Goal: Task Accomplishment & Management: Use online tool/utility

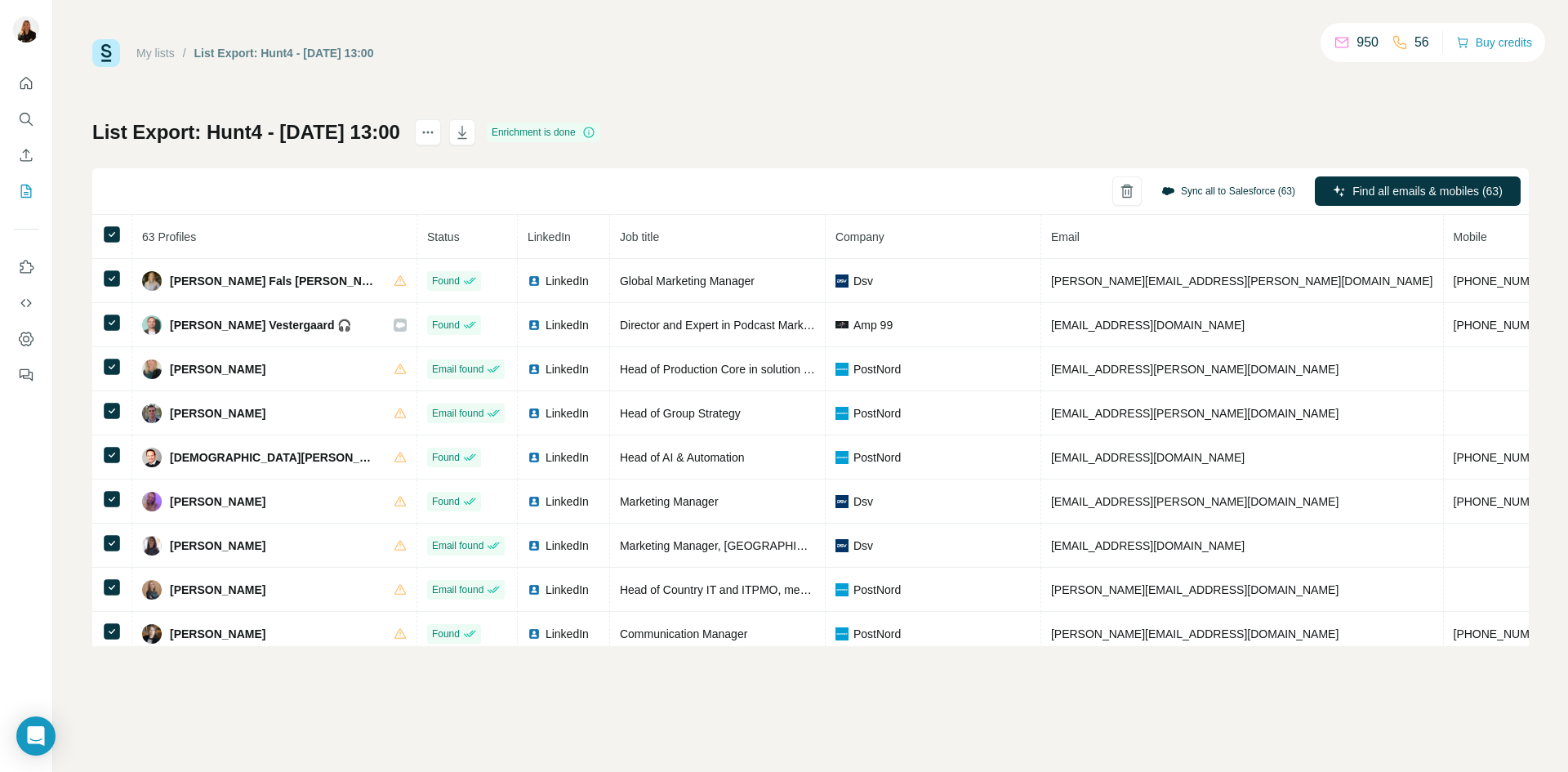
click at [1252, 196] on button "Sync all to Salesforce (63)" at bounding box center [1228, 191] width 157 height 24
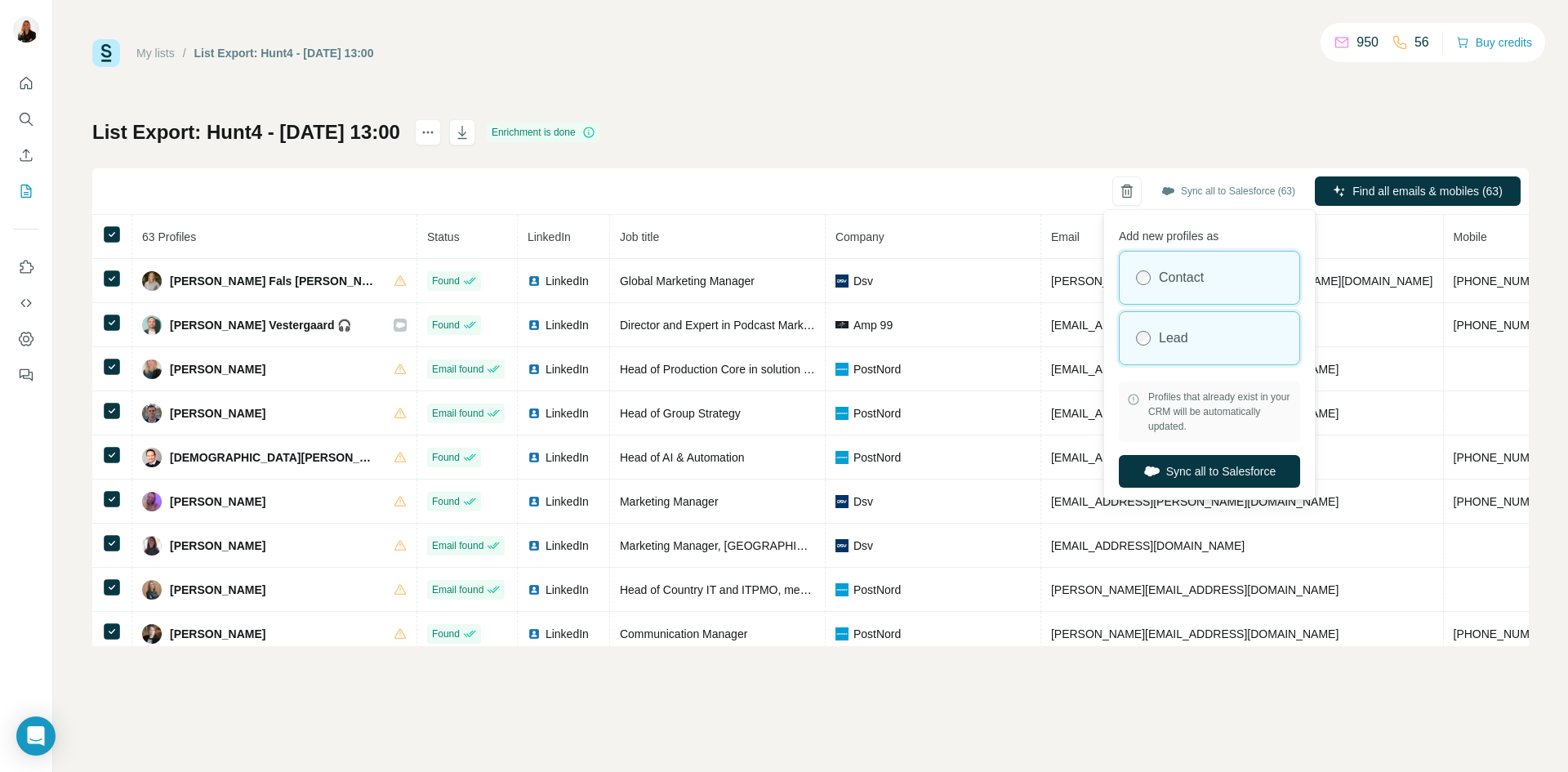
click at [1211, 328] on div "Lead" at bounding box center [1209, 338] width 180 height 52
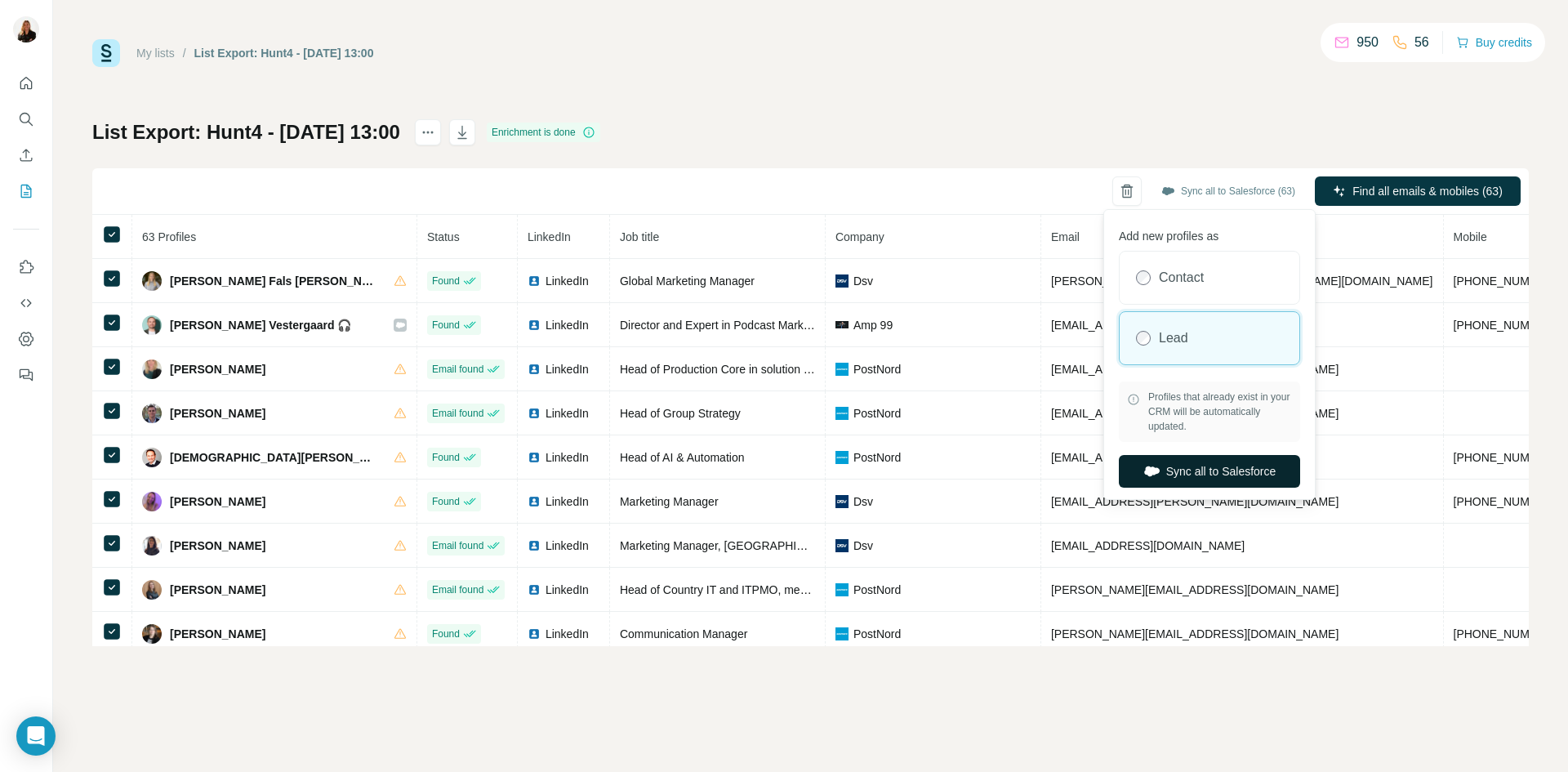
click at [1194, 477] on button "Sync all to Salesforce" at bounding box center [1209, 471] width 182 height 33
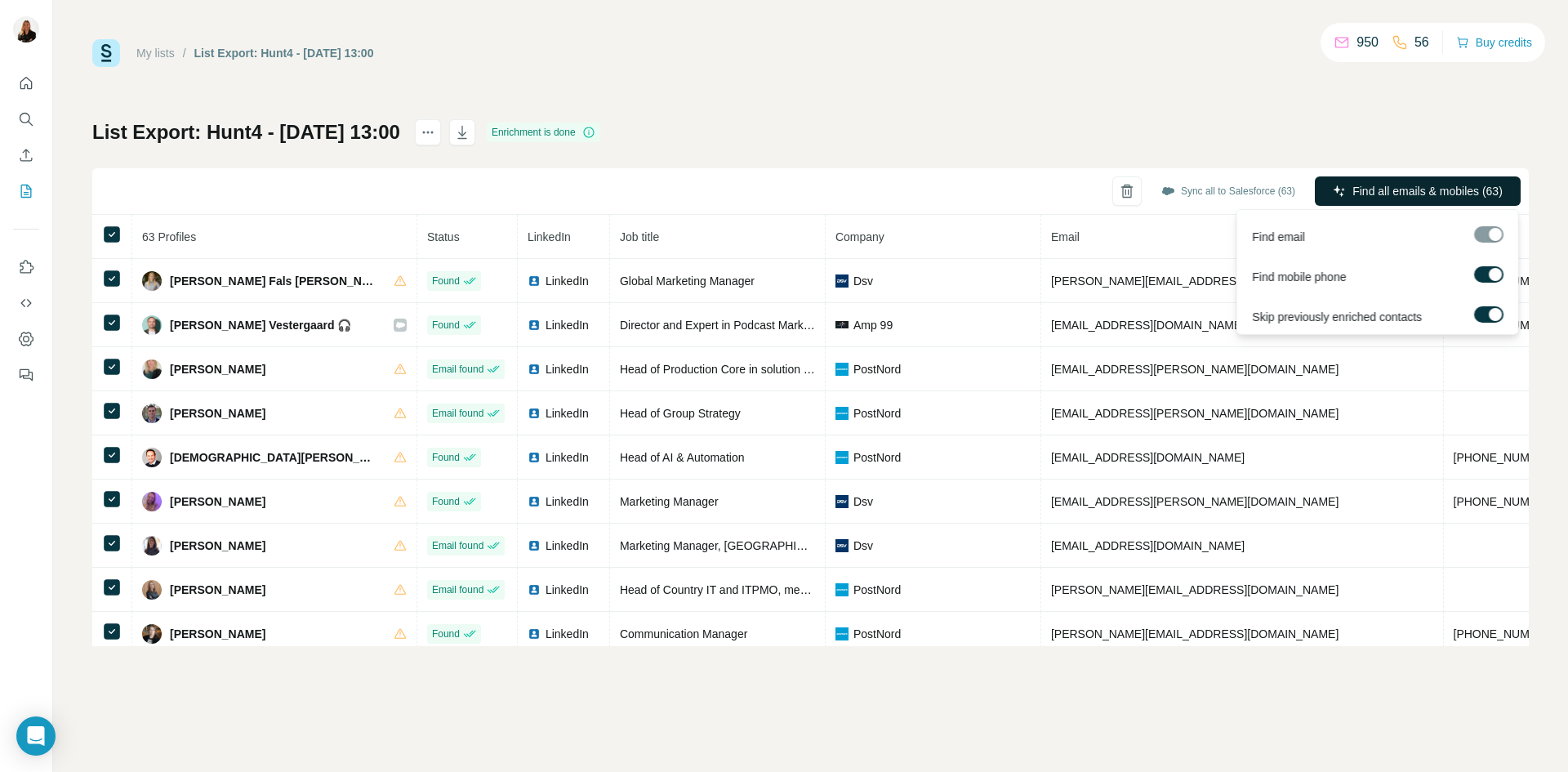
click at [1398, 189] on span "Find all emails & mobiles (63)" at bounding box center [1428, 191] width 150 height 16
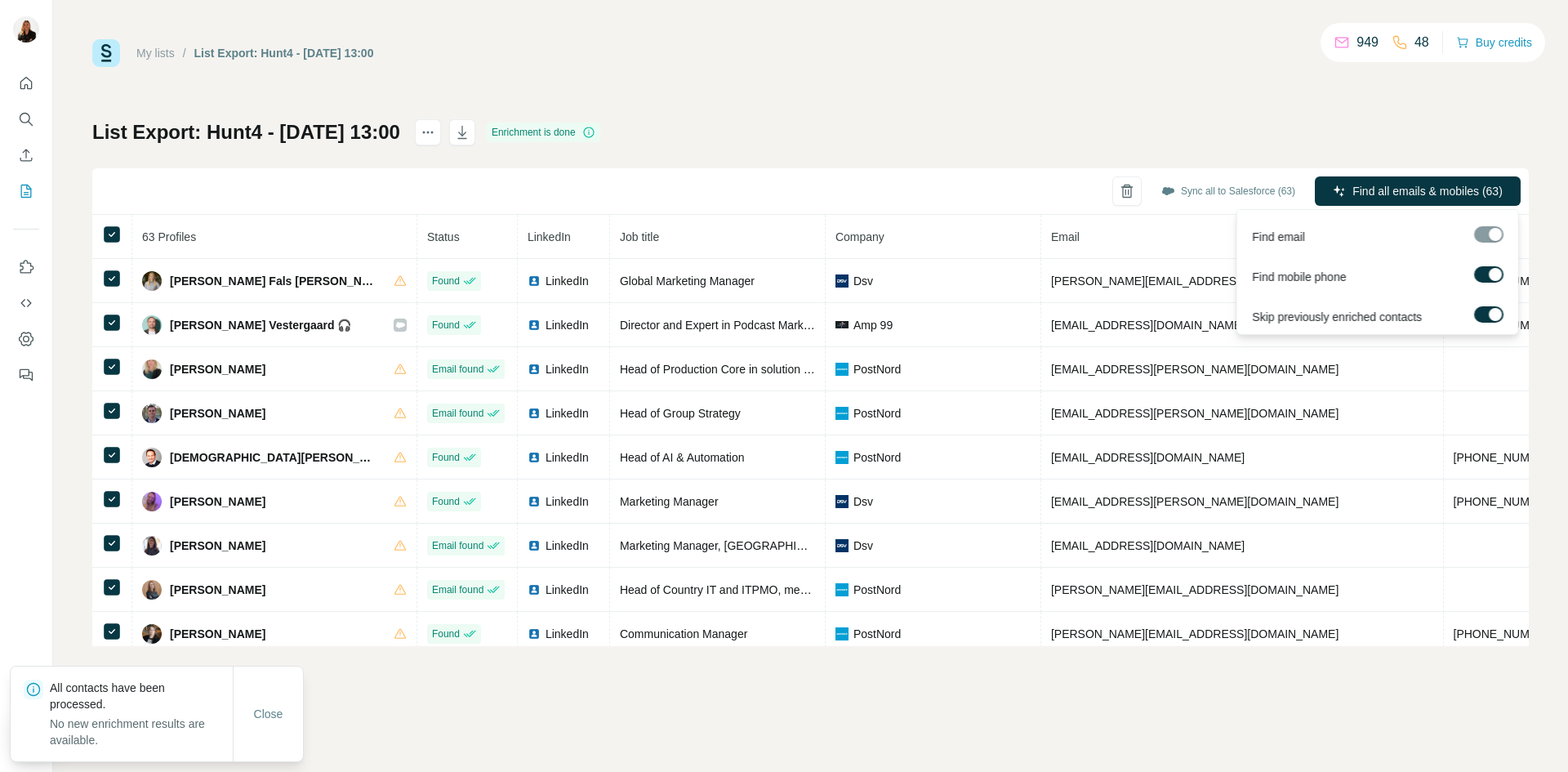
click at [1398, 189] on span "Find all emails & mobiles (63)" at bounding box center [1428, 191] width 150 height 16
click at [1438, 191] on span "Find all emails & mobiles (63)" at bounding box center [1428, 191] width 150 height 16
click at [1171, 158] on div "List Export: Hunt4 - [DATE] 13:00 Enrichment is done Sync all to Salesforce (63…" at bounding box center [810, 382] width 1437 height 527
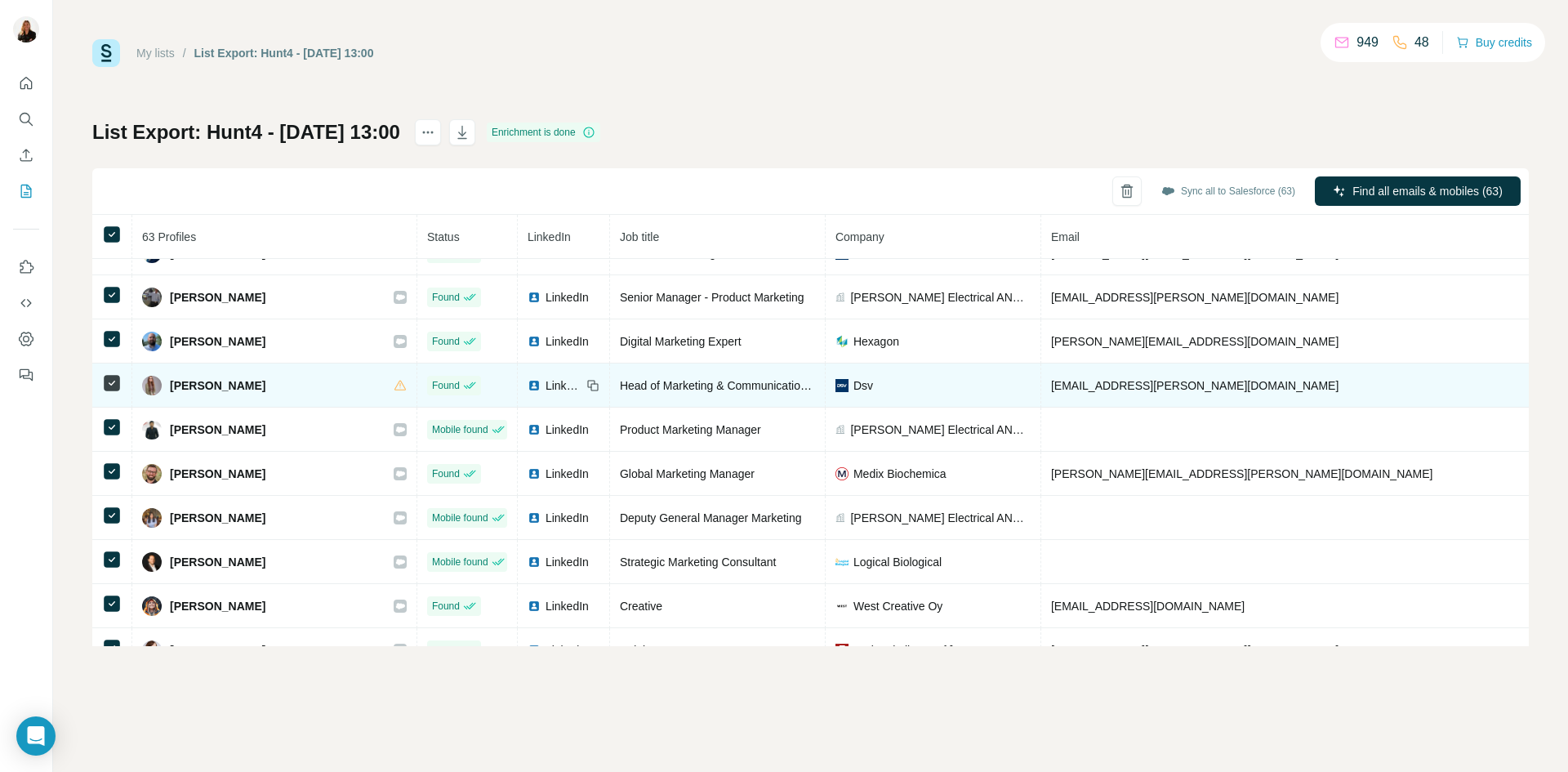
scroll to position [1420, 0]
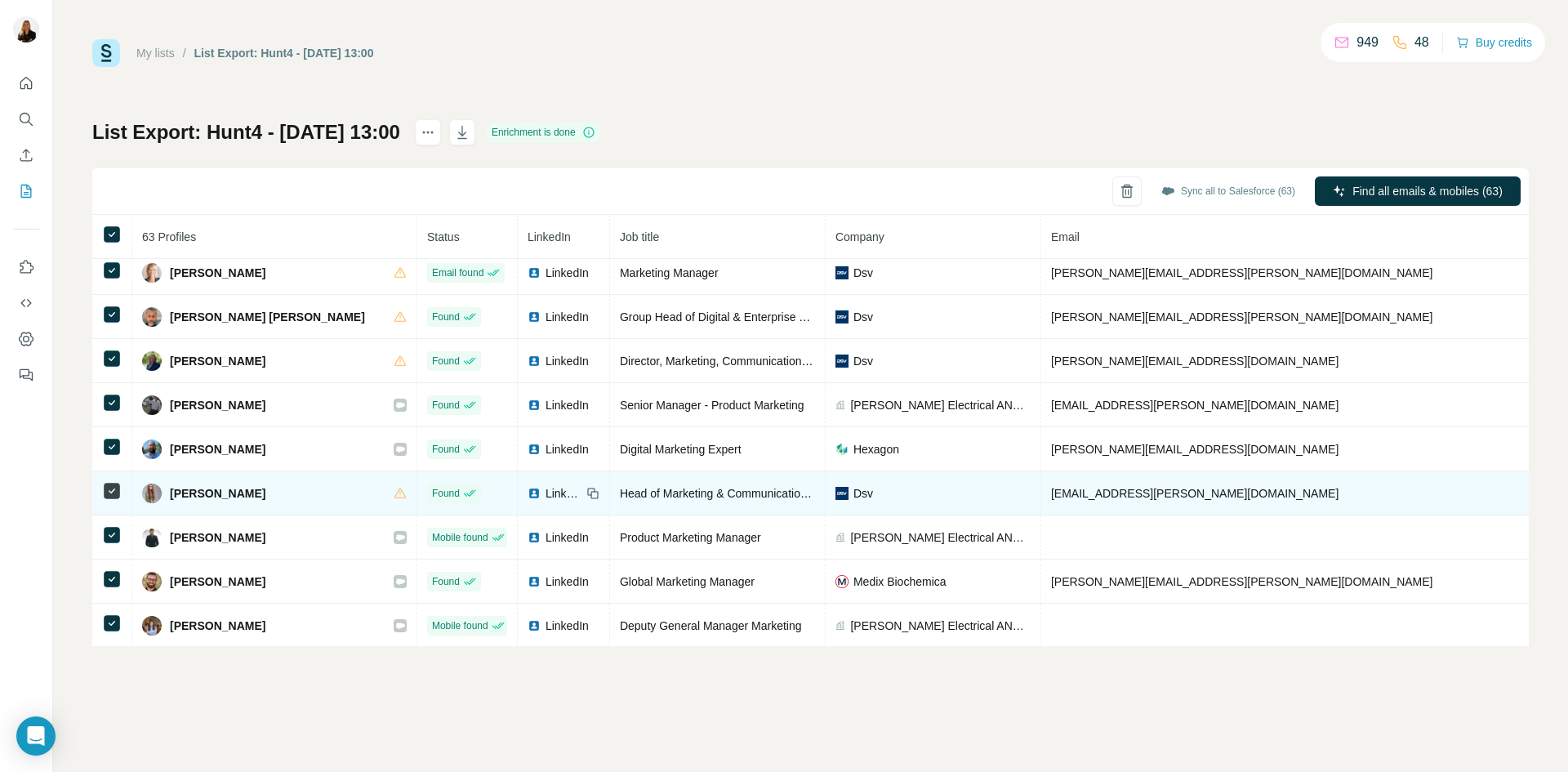
drag, startPoint x: 211, startPoint y: 496, endPoint x: 180, endPoint y: 481, distance: 34.4
click at [180, 481] on td "[PERSON_NAME]" at bounding box center [275, 493] width 285 height 44
click at [203, 493] on span "[PERSON_NAME]" at bounding box center [217, 493] width 96 height 16
click at [546, 488] on span "LinkedIn" at bounding box center [564, 493] width 36 height 16
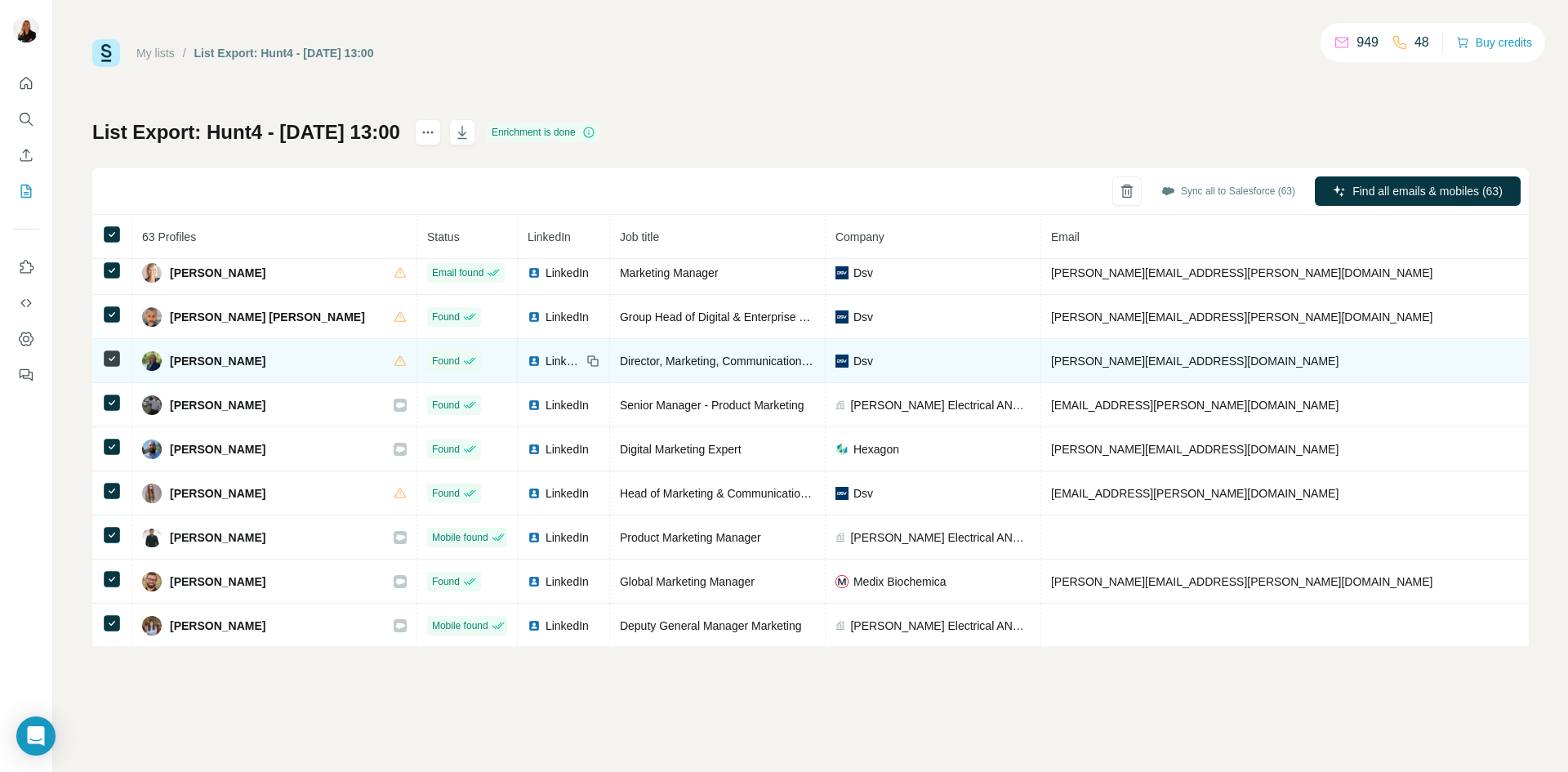
click at [546, 363] on span "LinkedIn" at bounding box center [564, 361] width 36 height 16
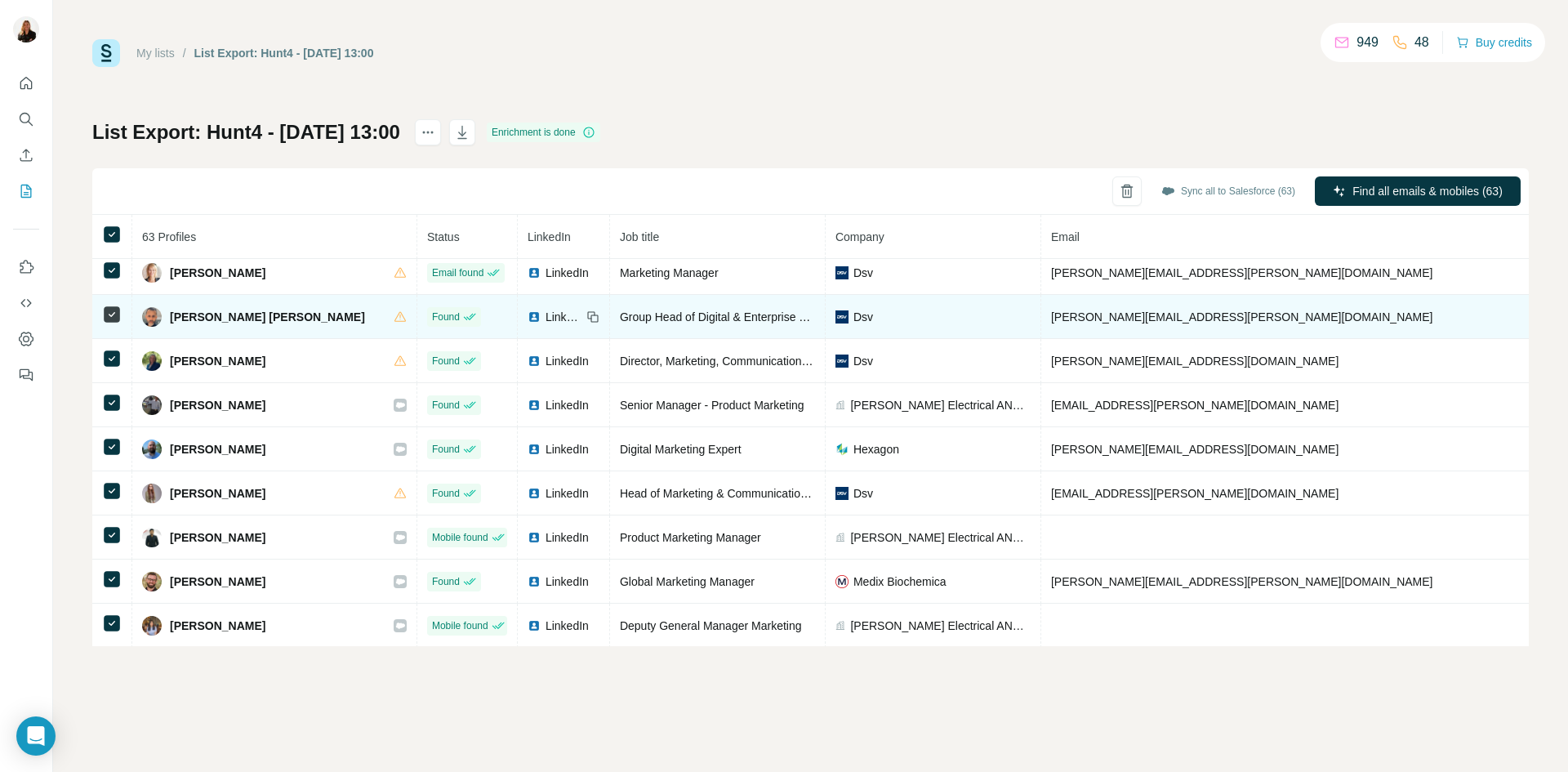
click at [546, 312] on span "LinkedIn" at bounding box center [564, 317] width 36 height 16
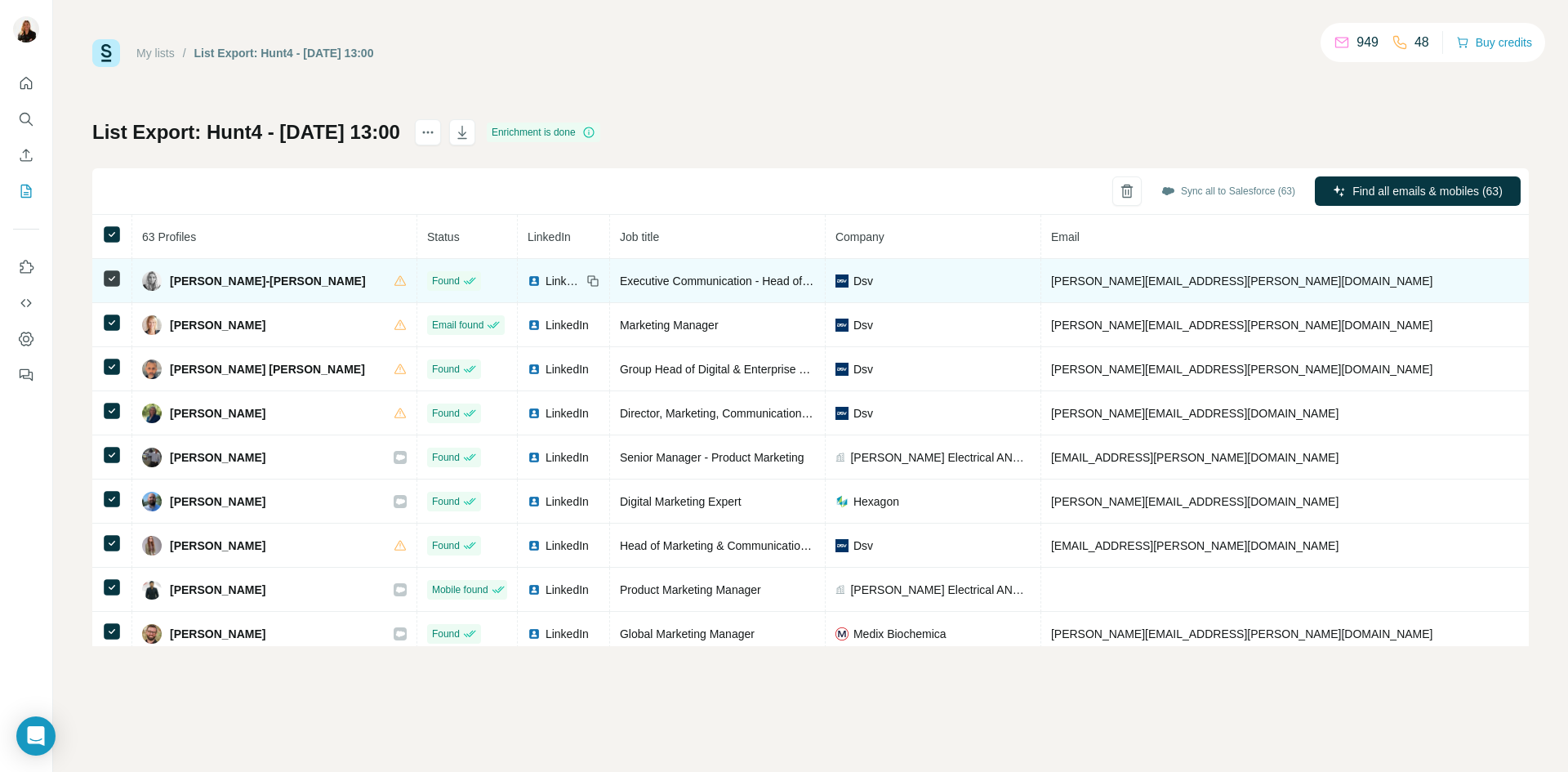
scroll to position [1338, 0]
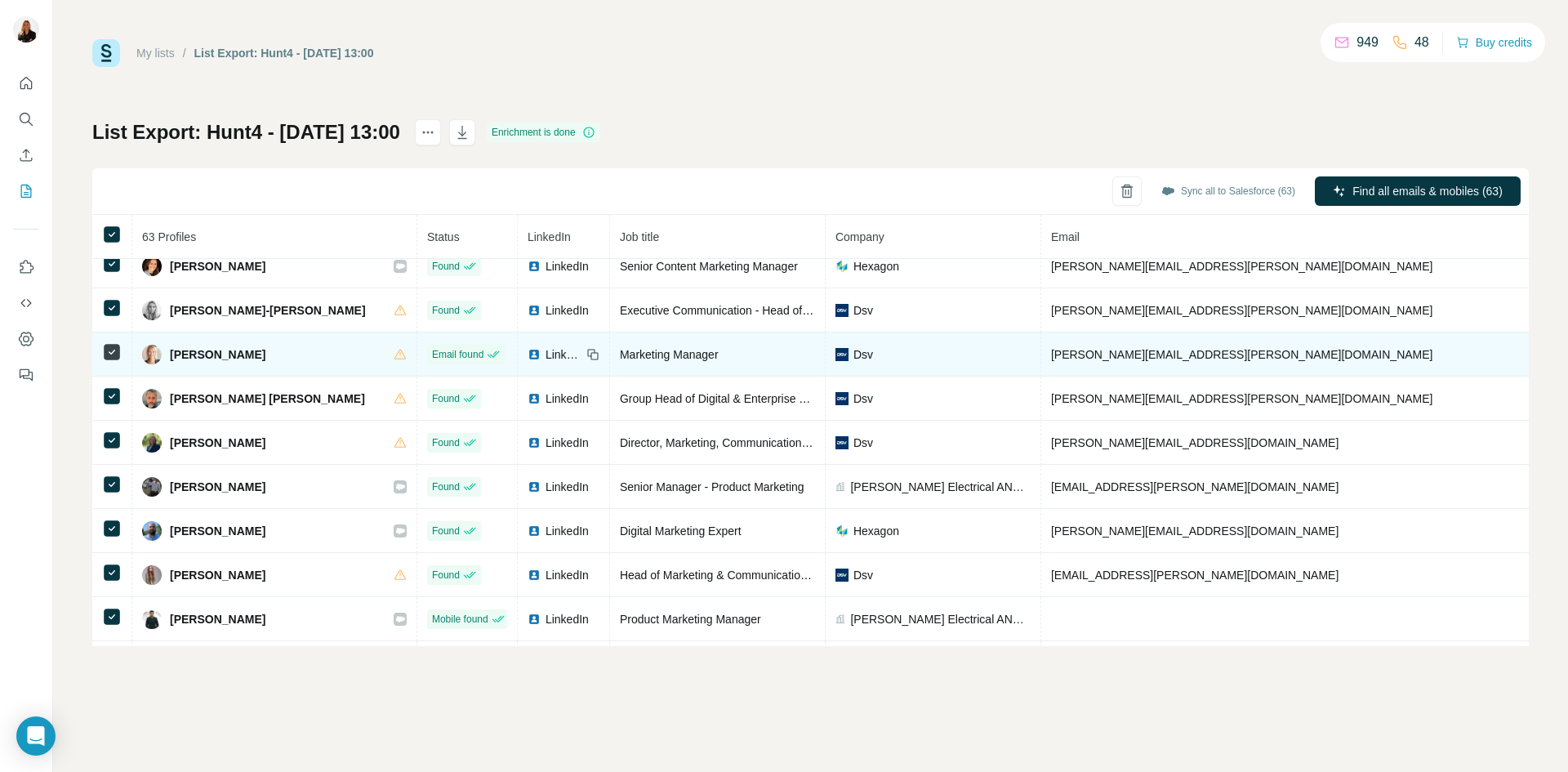
click at [518, 362] on td "LinkedIn" at bounding box center [564, 354] width 92 height 44
click at [546, 349] on span "LinkedIn" at bounding box center [564, 354] width 36 height 16
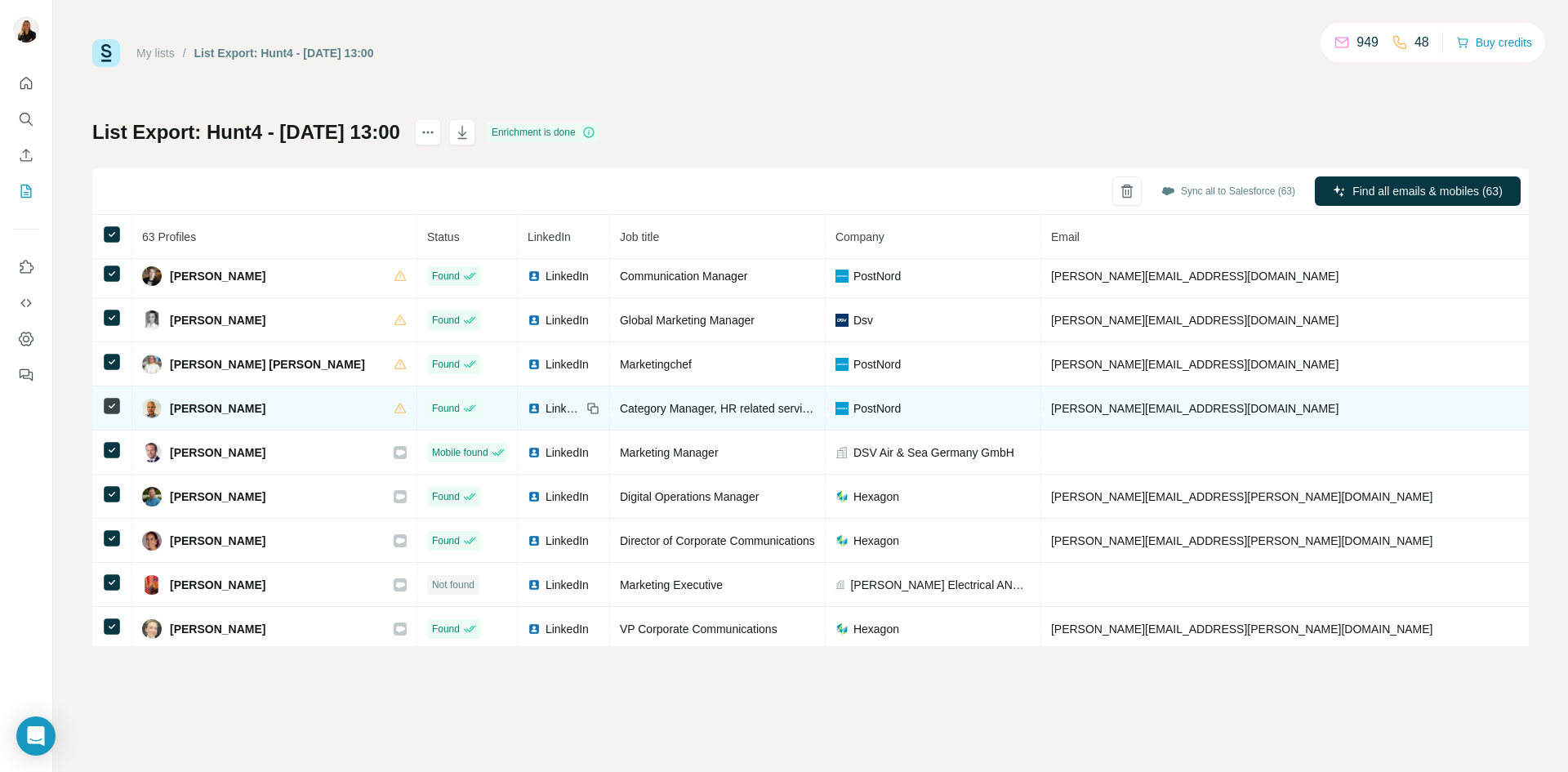
scroll to position [0, 0]
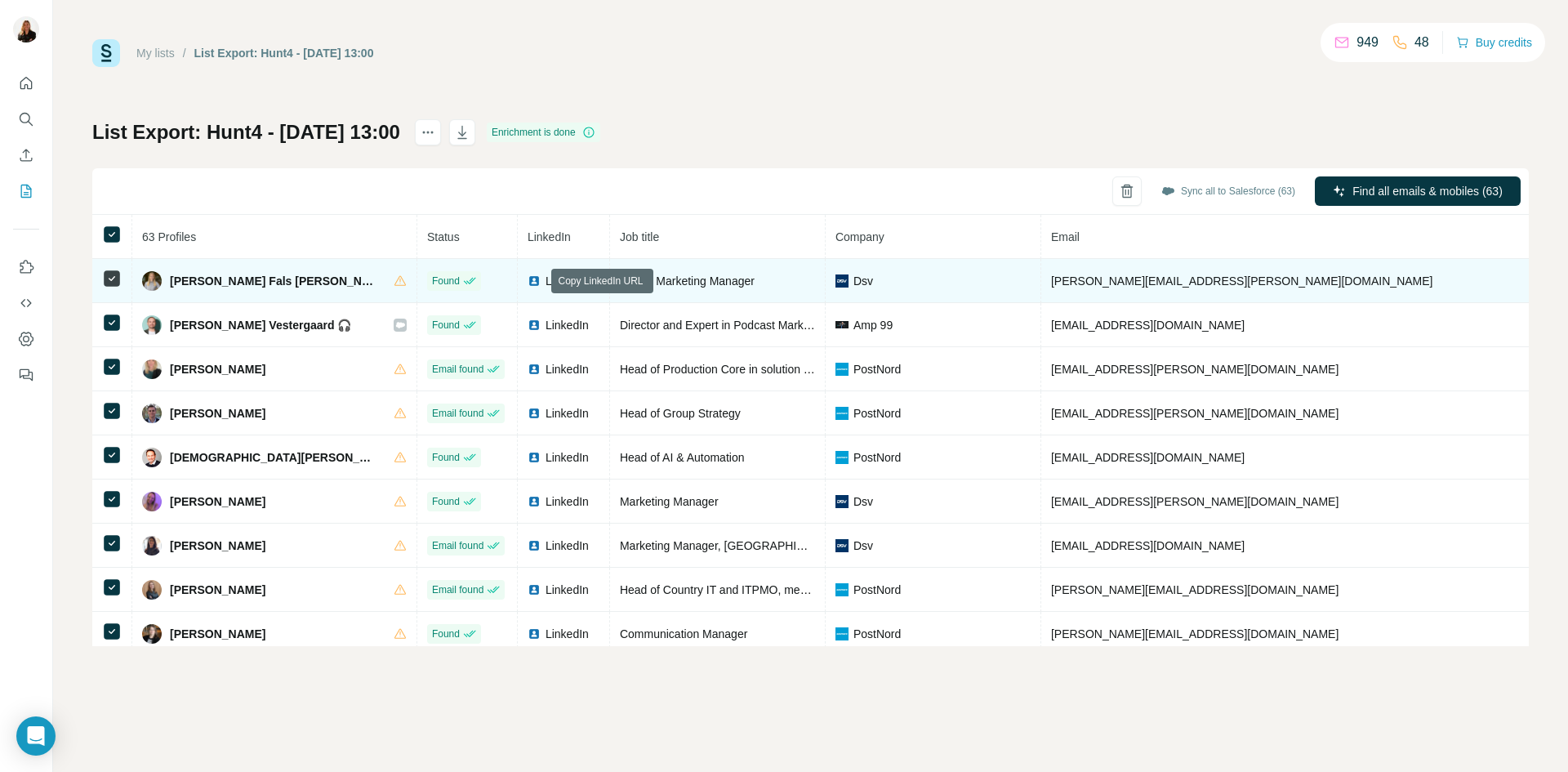
drag, startPoint x: 537, startPoint y: 284, endPoint x: 506, endPoint y: 284, distance: 31.0
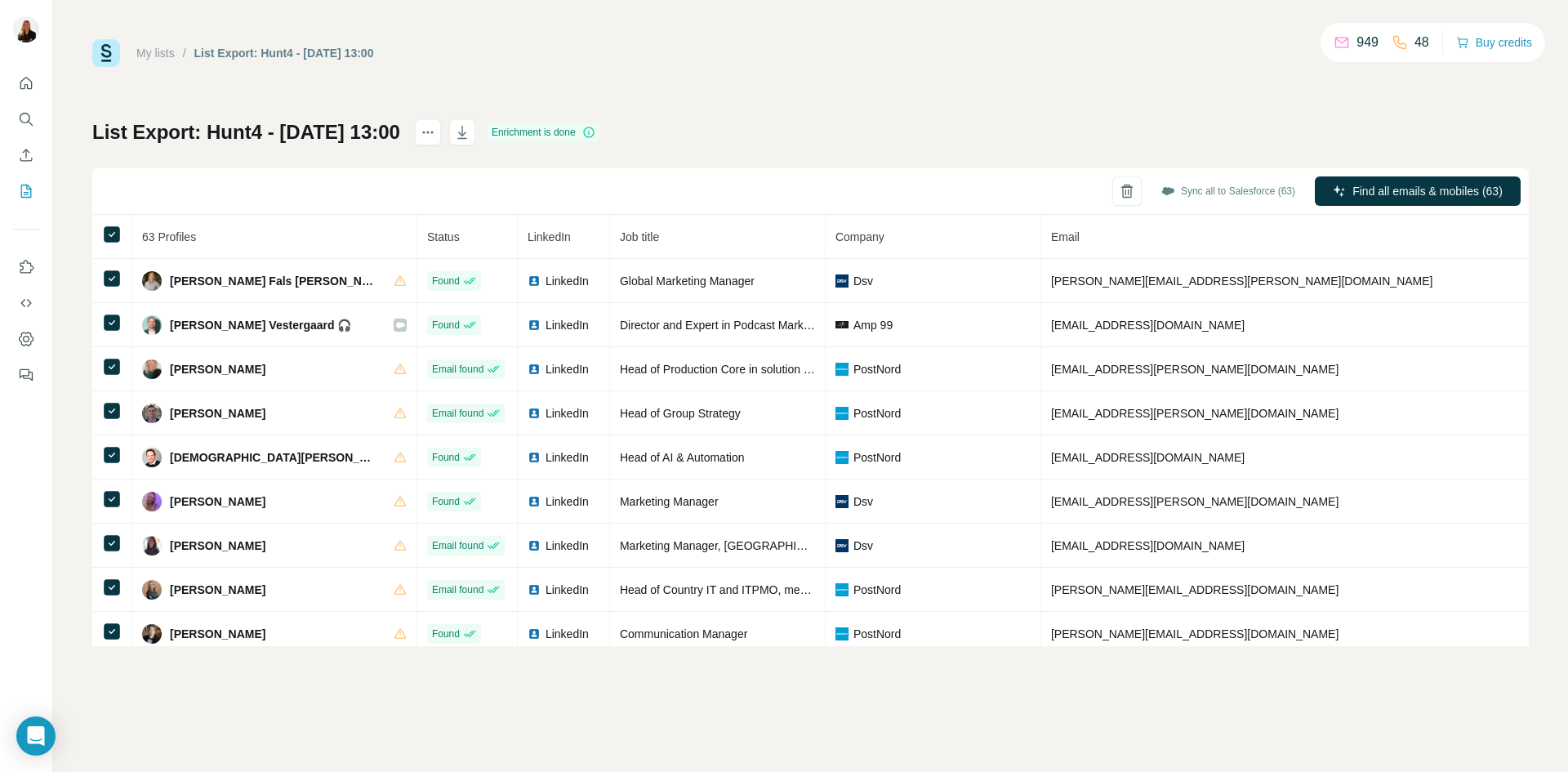
drag, startPoint x: 506, startPoint y: 284, endPoint x: 582, endPoint y: 191, distance: 120.1
click at [583, 191] on div "Sync all to Salesforce (63) Find all emails & mobiles (63)" at bounding box center [810, 191] width 1437 height 47
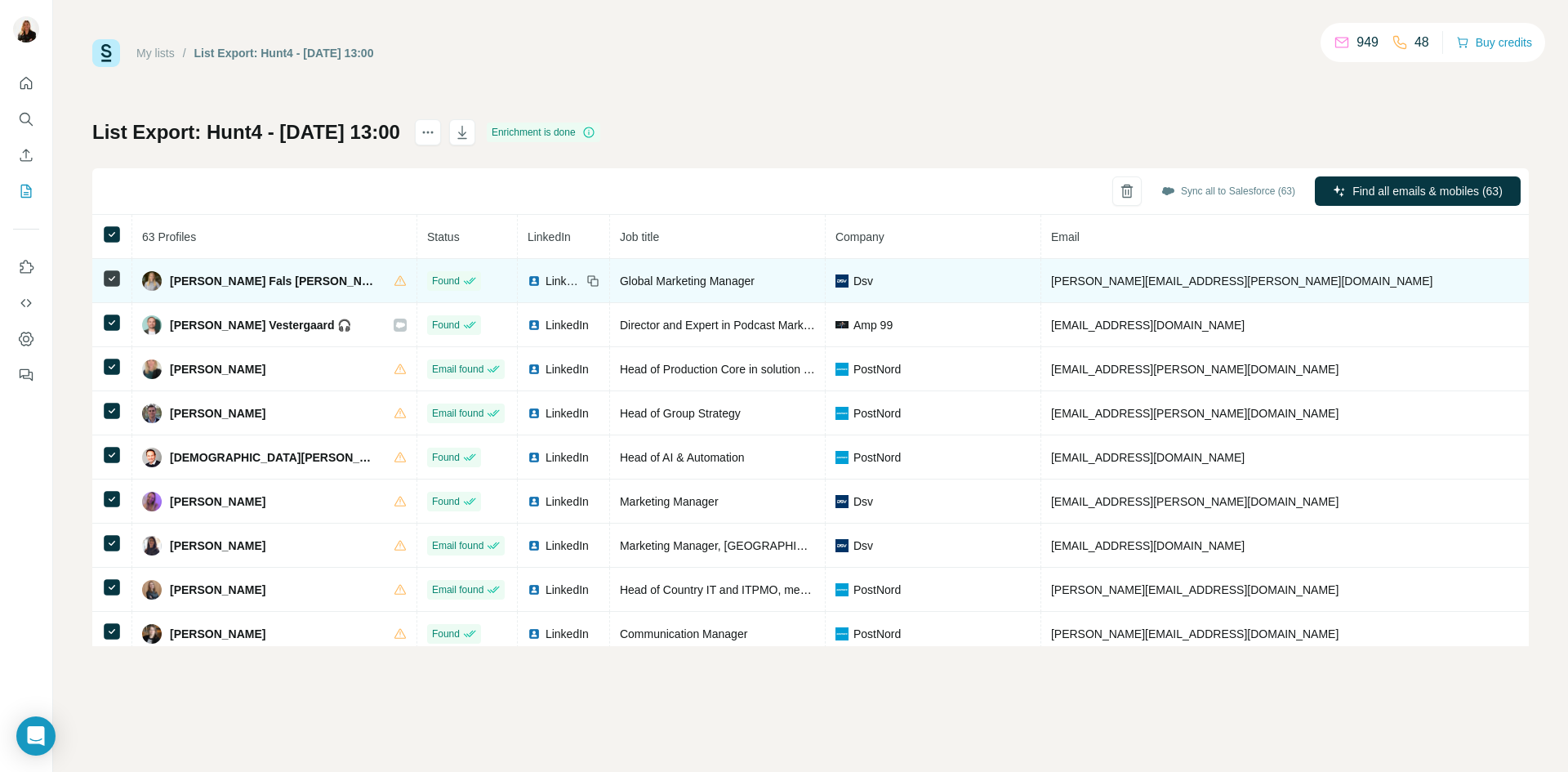
click at [587, 283] on icon at bounding box center [593, 281] width 13 height 13
click at [590, 279] on icon at bounding box center [594, 282] width 7 height 7
click at [546, 284] on span "LinkedIn" at bounding box center [564, 281] width 36 height 16
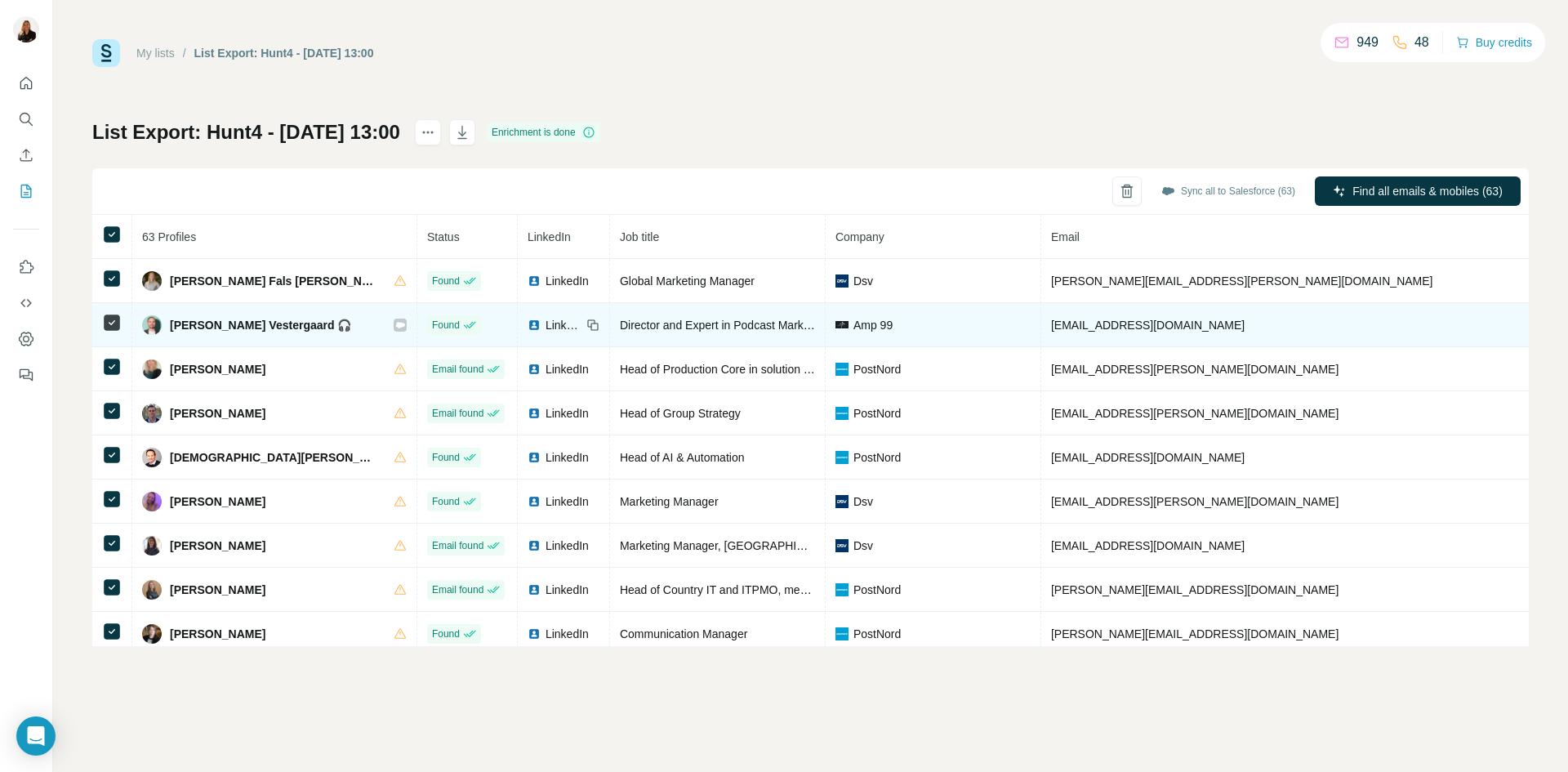
click at [546, 327] on span "LinkedIn" at bounding box center [564, 325] width 36 height 16
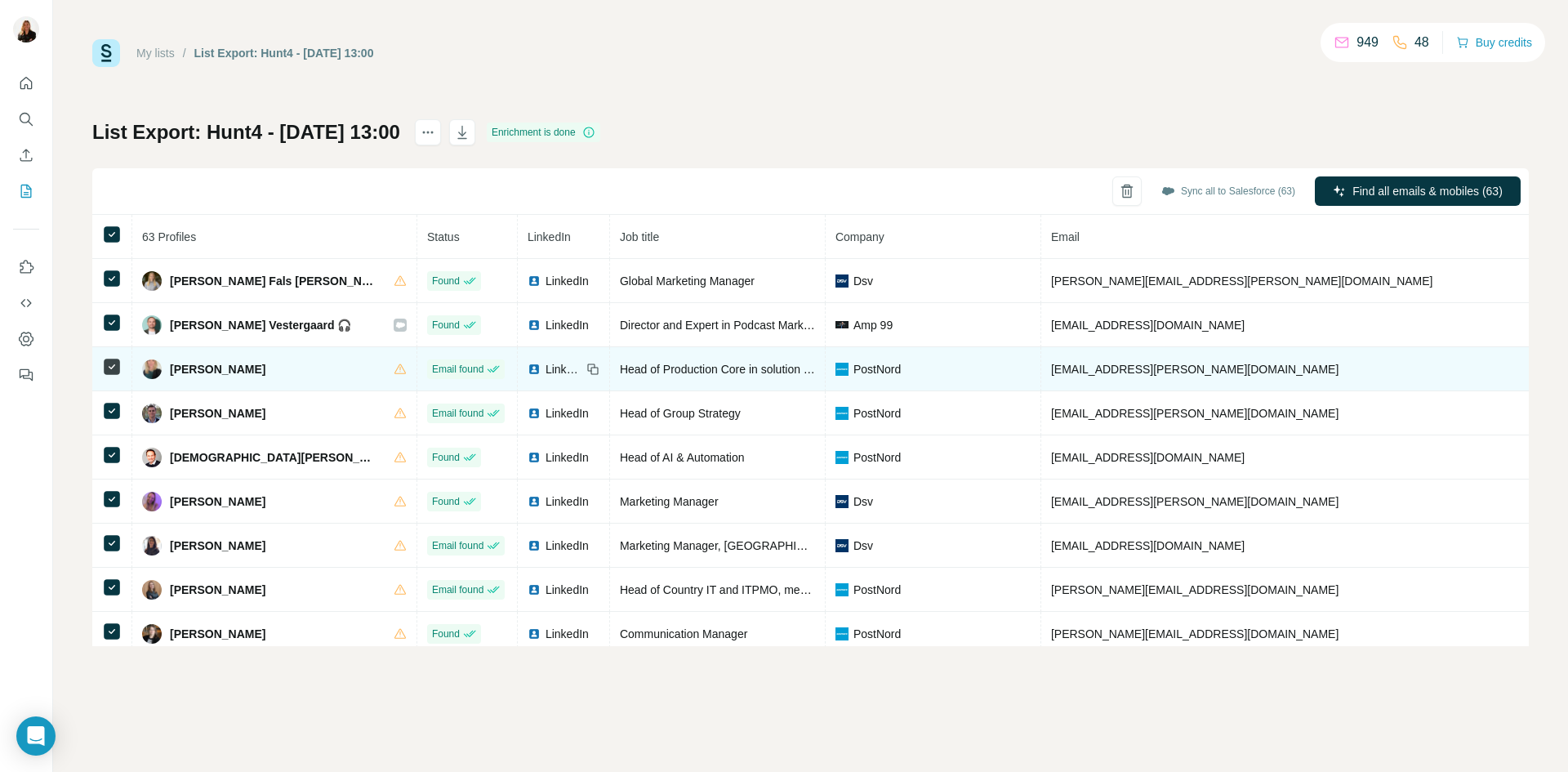
click at [546, 369] on span "LinkedIn" at bounding box center [564, 369] width 36 height 16
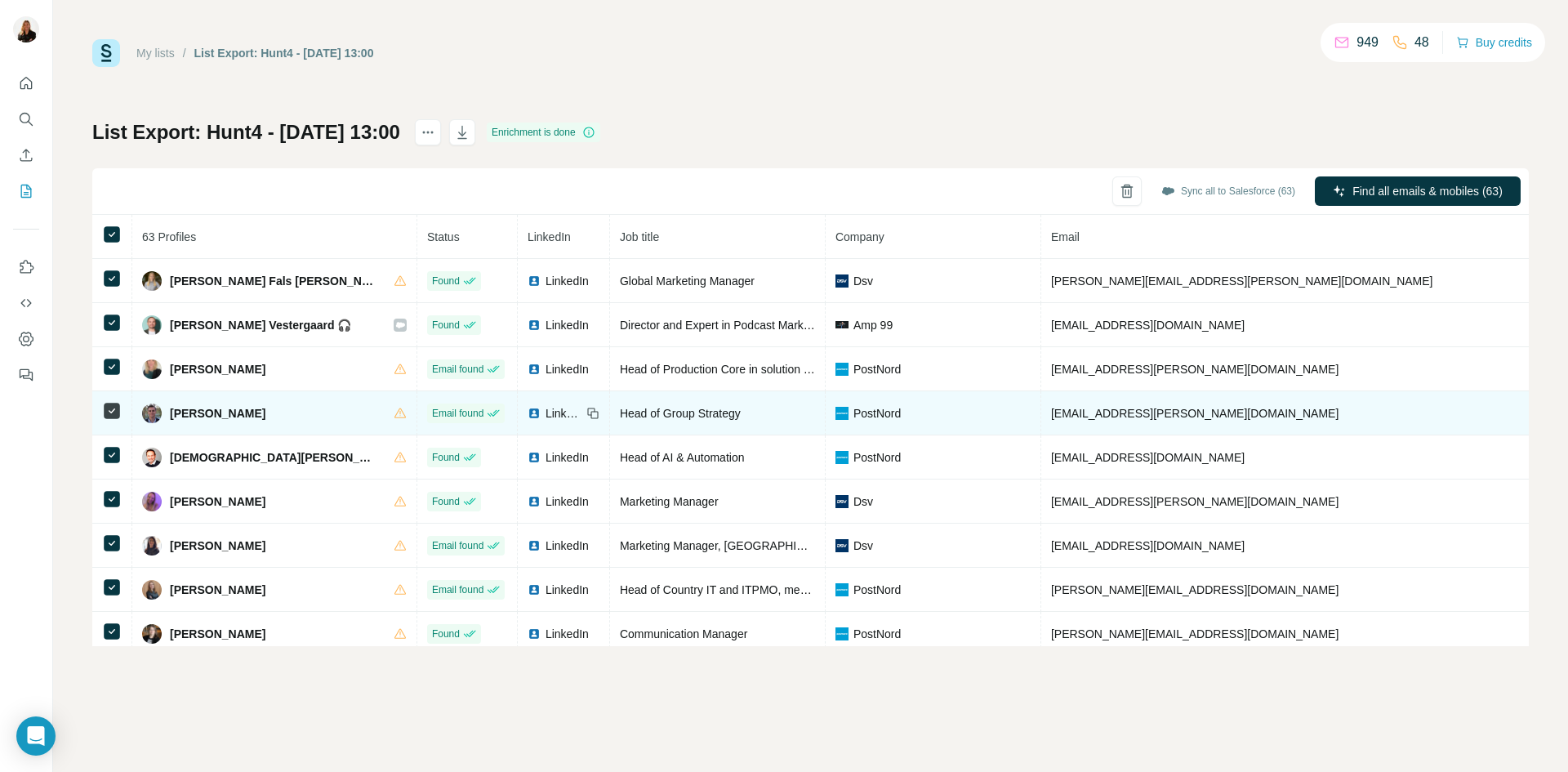
click at [546, 413] on span "LinkedIn" at bounding box center [564, 413] width 36 height 16
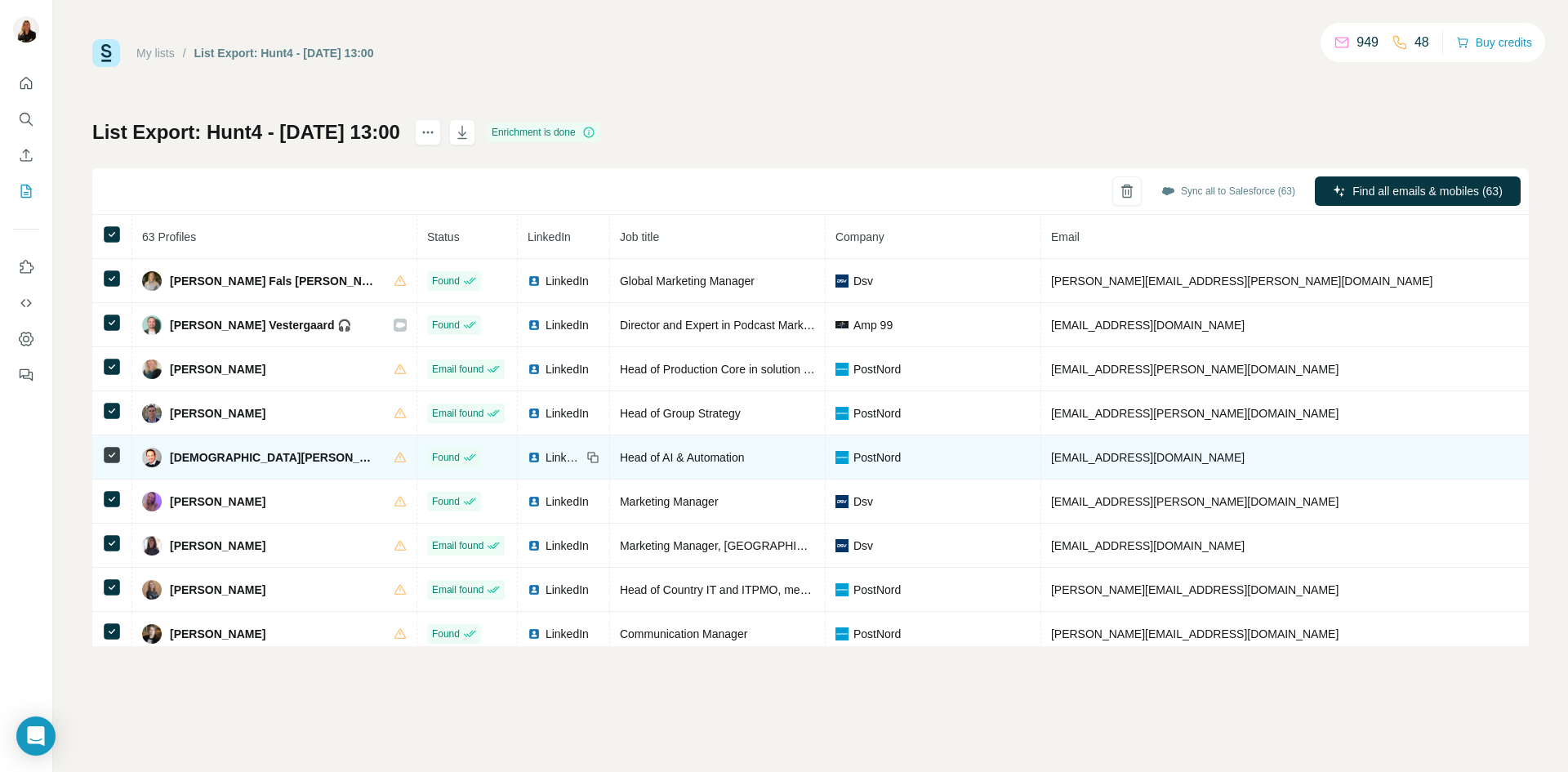
click at [546, 462] on span "LinkedIn" at bounding box center [564, 457] width 36 height 16
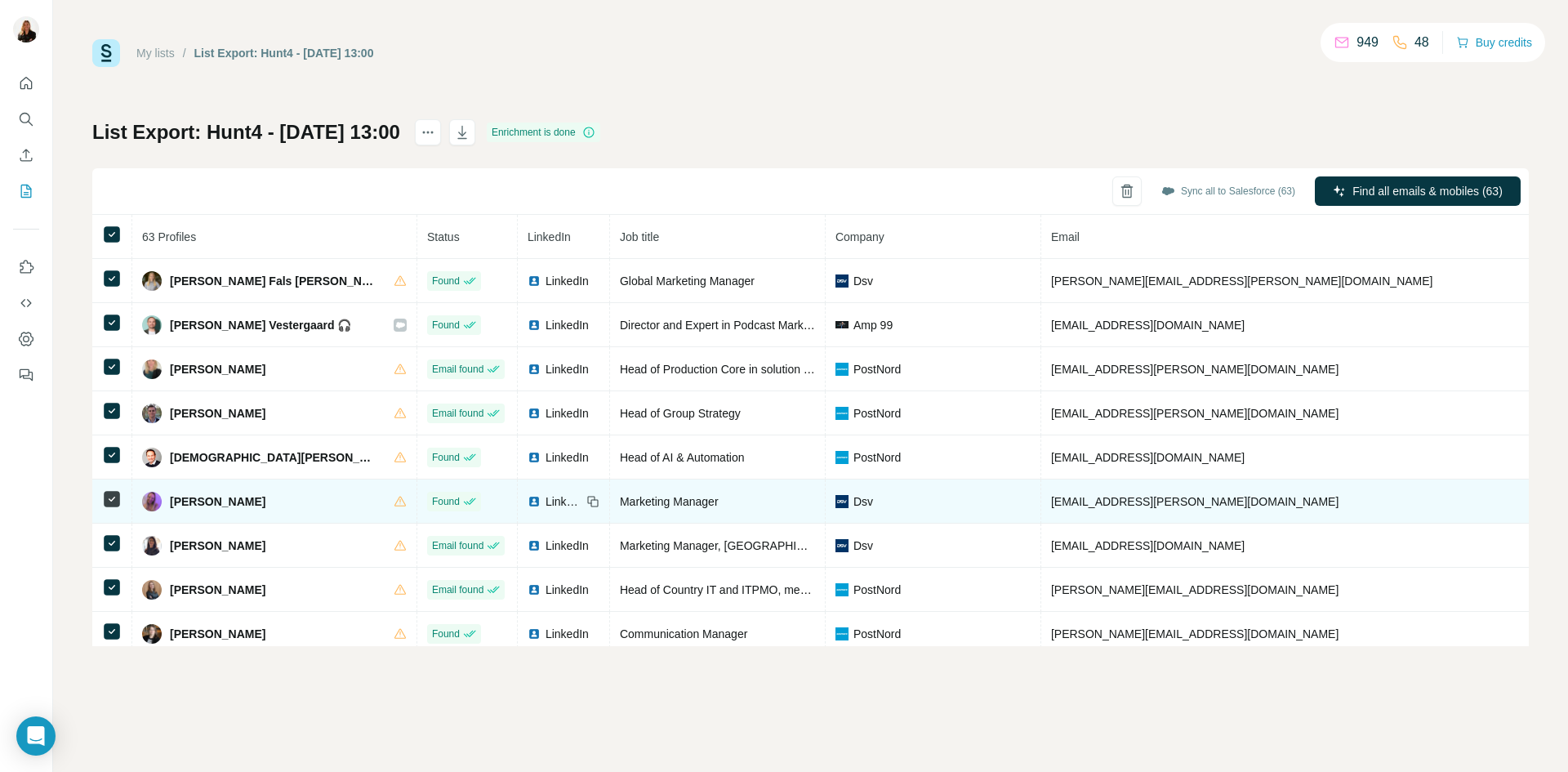
click at [546, 508] on span "LinkedIn" at bounding box center [564, 502] width 36 height 16
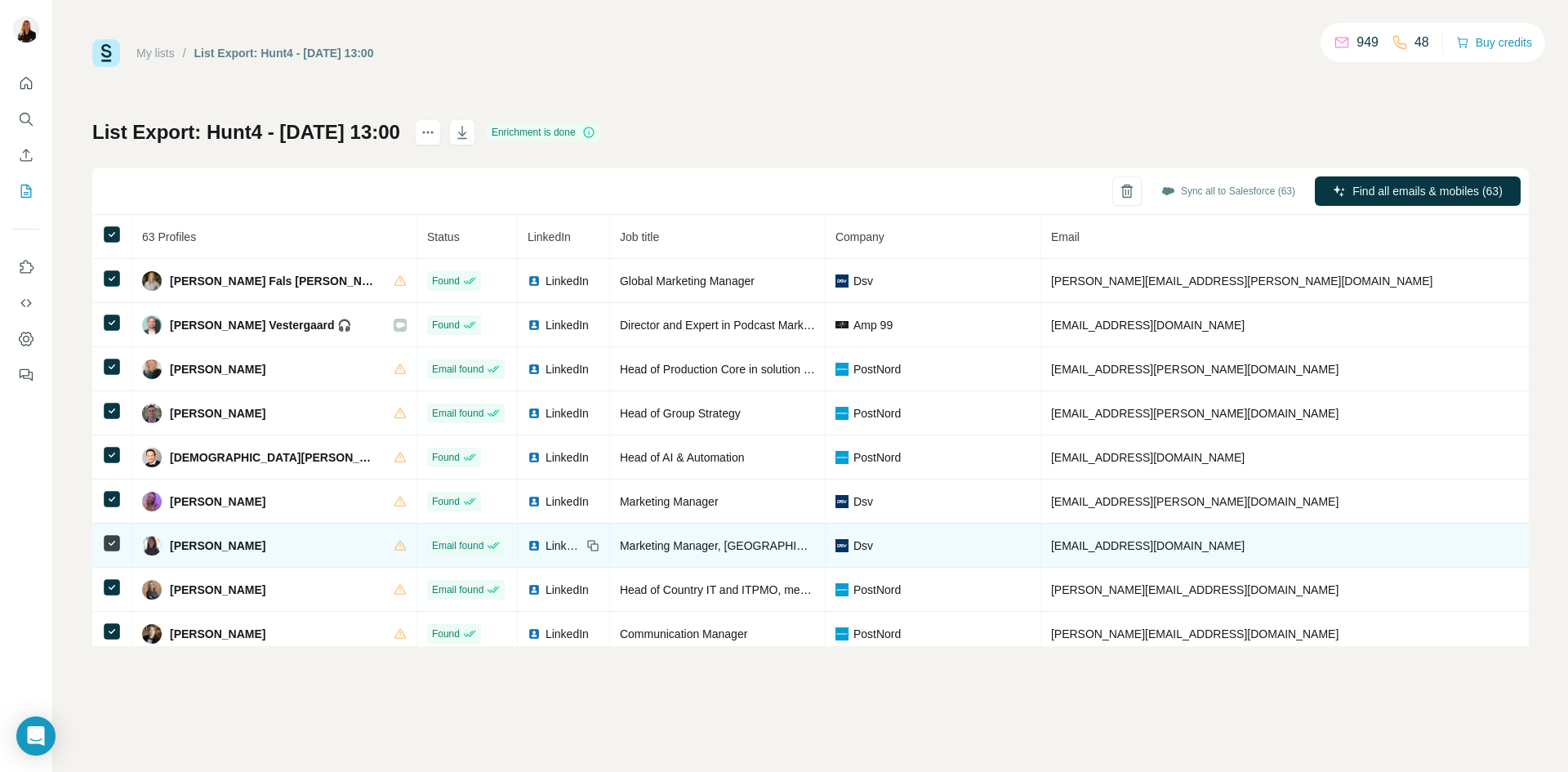
click at [546, 549] on span "LinkedIn" at bounding box center [564, 546] width 36 height 16
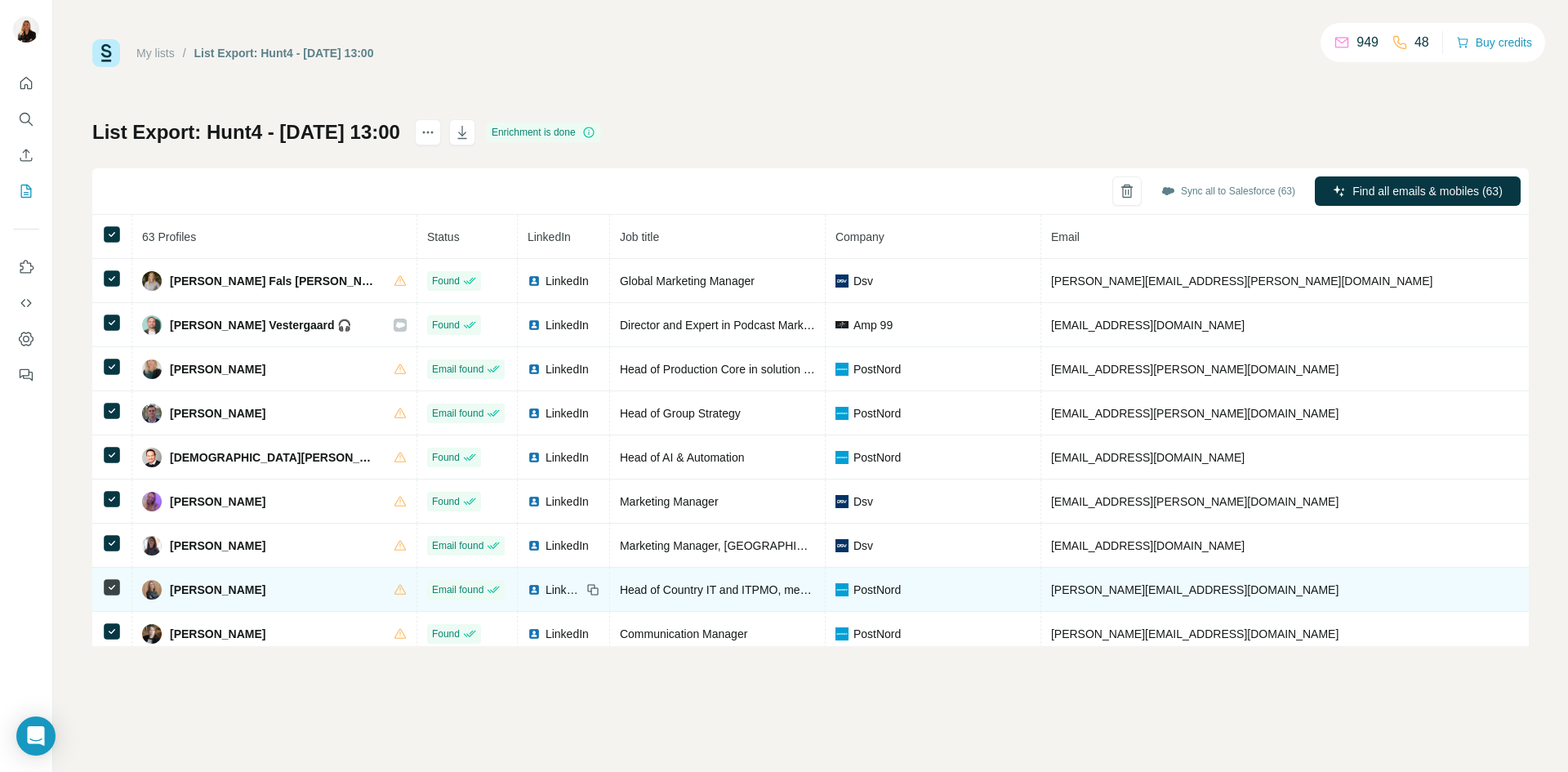
click at [546, 596] on span "LinkedIn" at bounding box center [564, 590] width 36 height 16
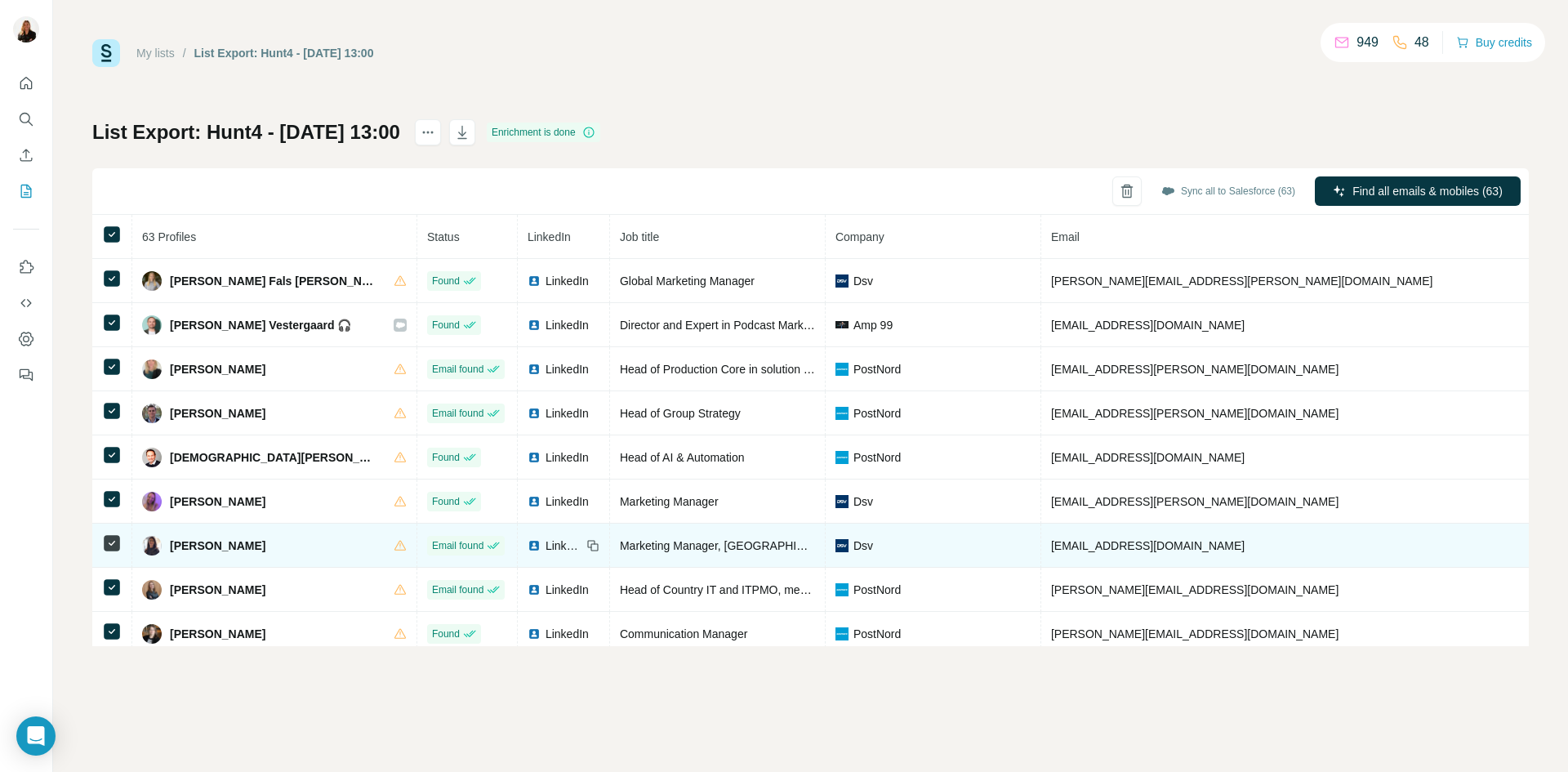
scroll to position [245, 0]
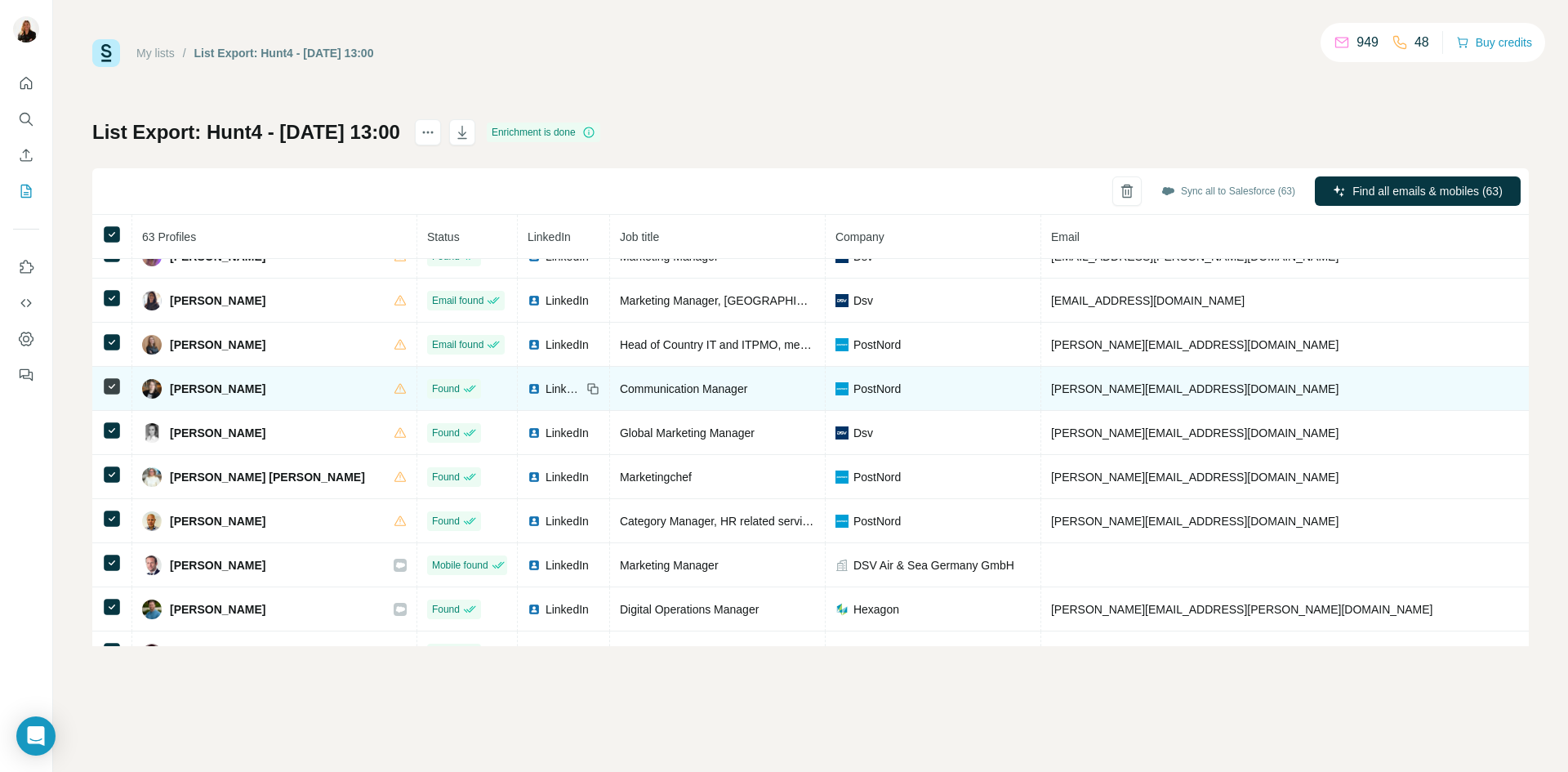
click at [546, 392] on span "LinkedIn" at bounding box center [564, 388] width 36 height 16
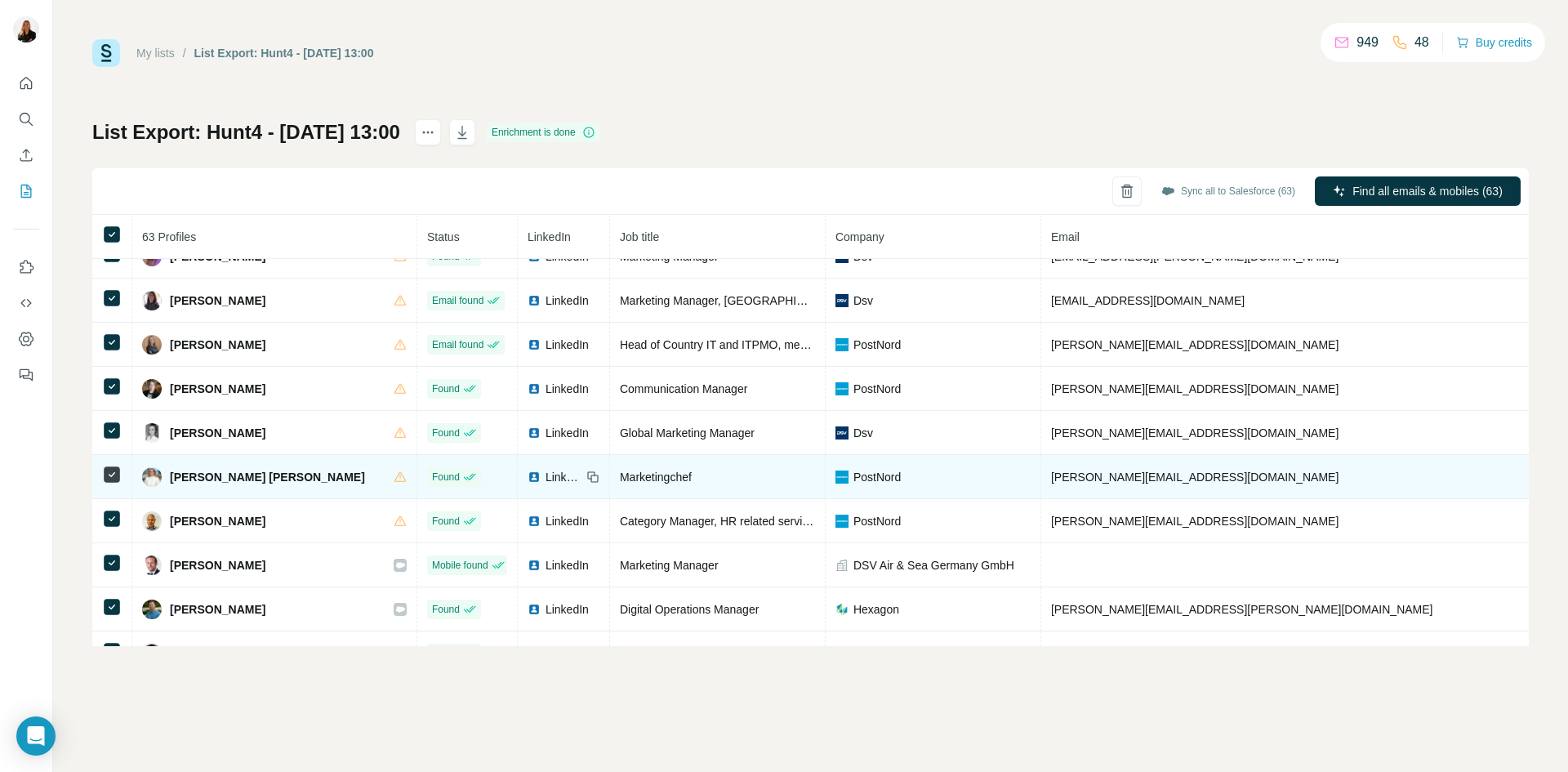
click at [546, 477] on span "LinkedIn" at bounding box center [564, 477] width 36 height 16
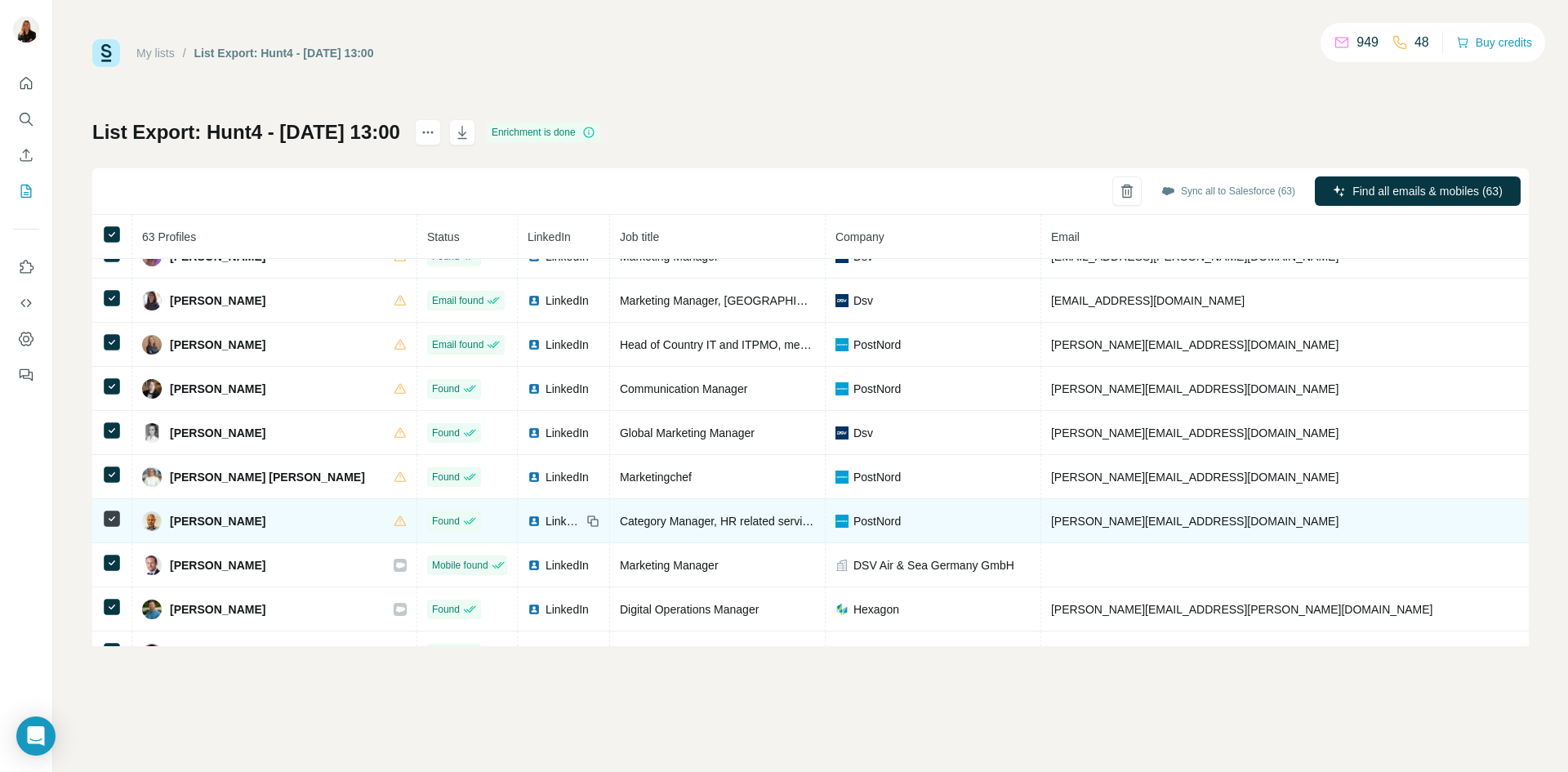
click at [546, 522] on span "LinkedIn" at bounding box center [564, 521] width 36 height 16
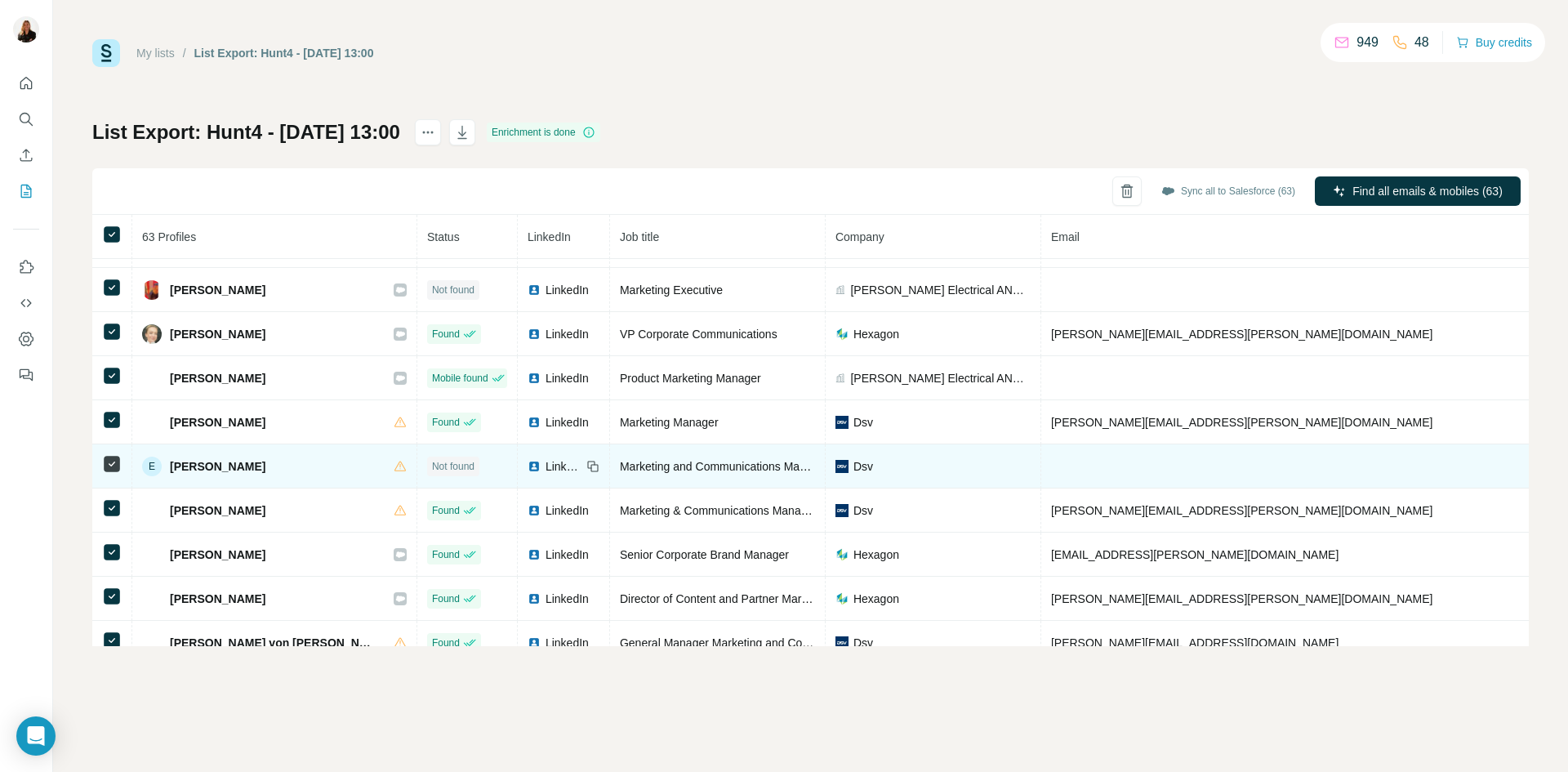
scroll to position [653, 0]
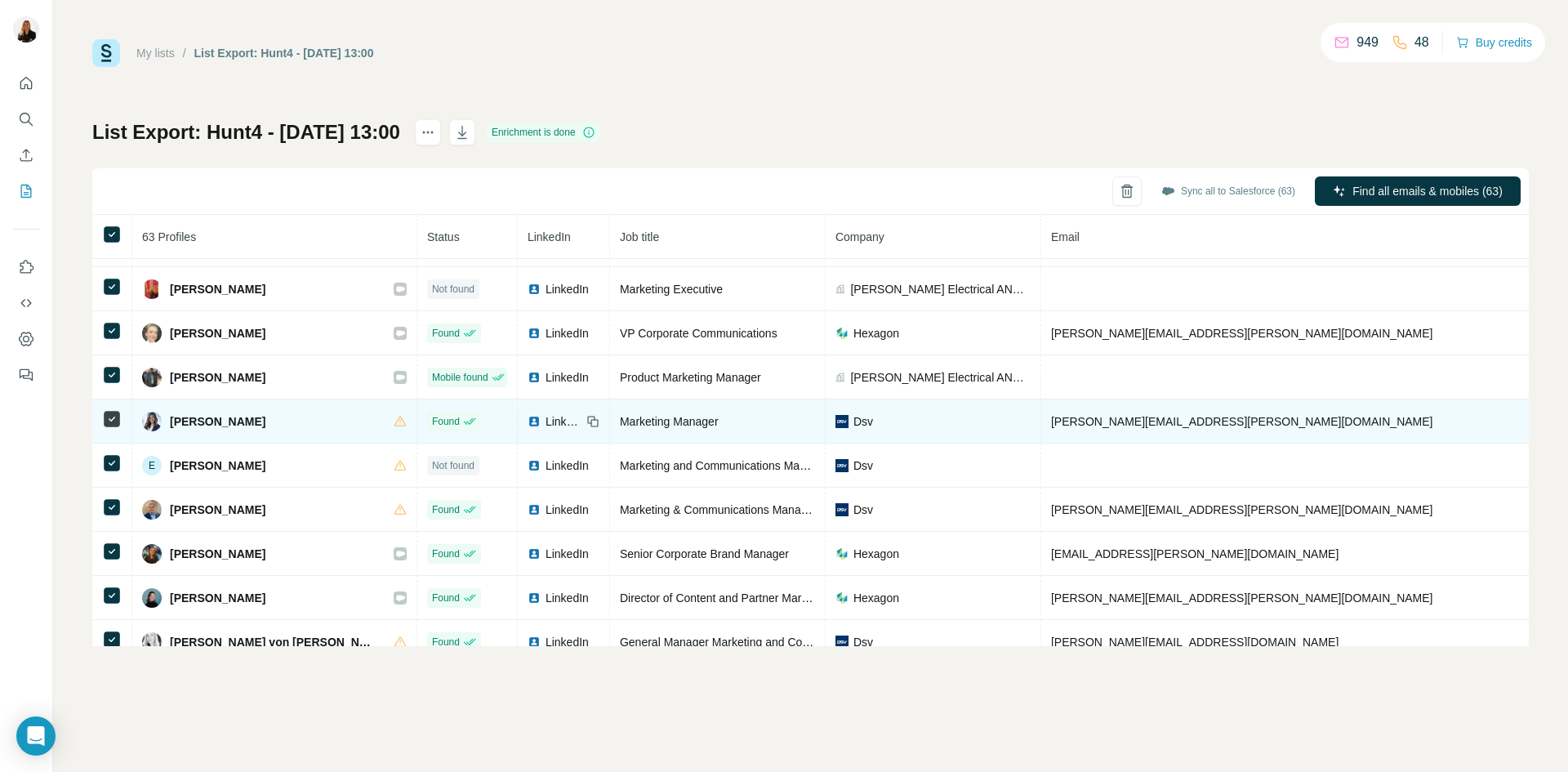
click at [546, 423] on span "LinkedIn" at bounding box center [564, 421] width 36 height 16
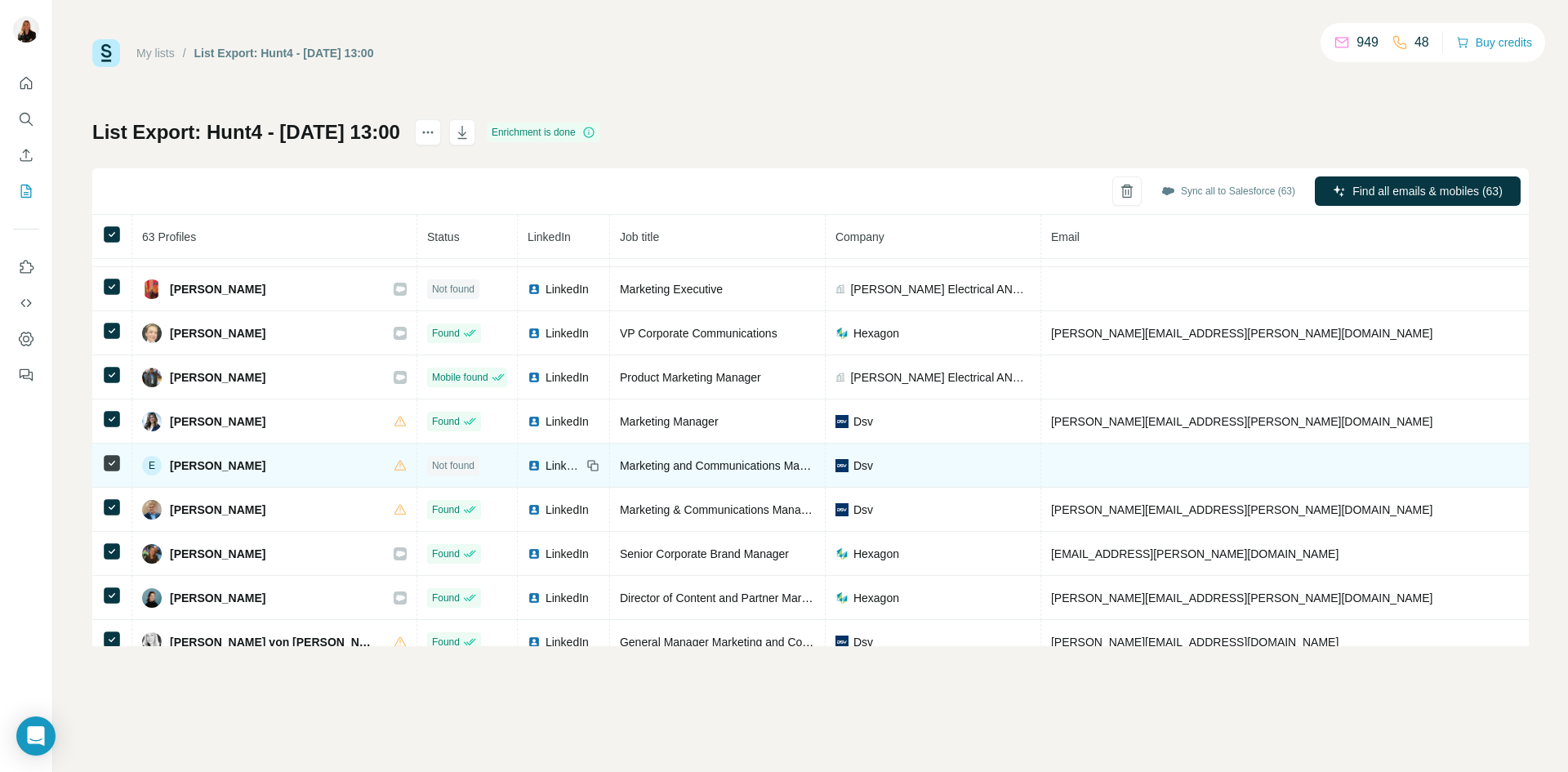
click at [546, 468] on span "LinkedIn" at bounding box center [564, 465] width 36 height 16
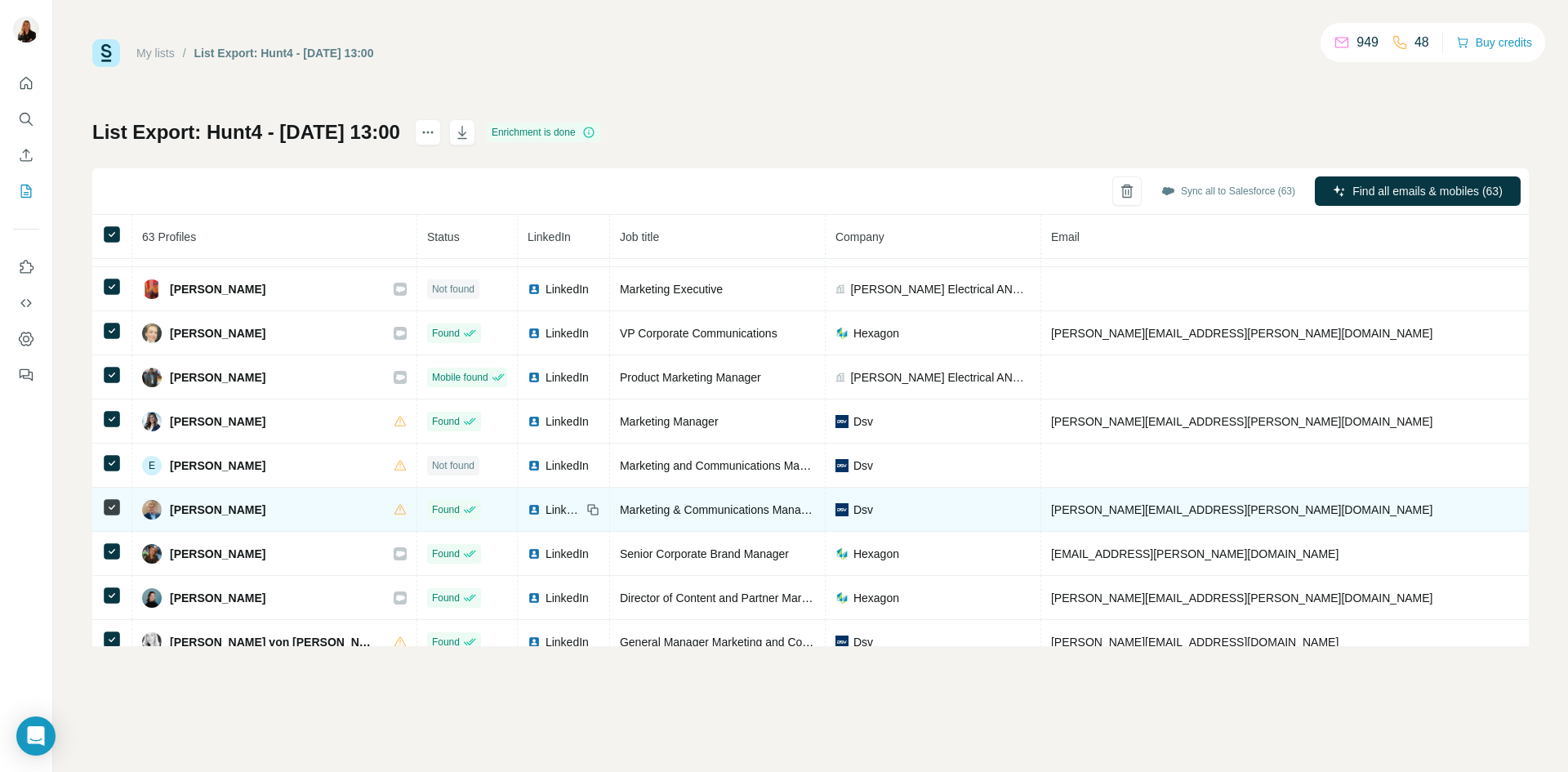
click at [546, 511] on span "LinkedIn" at bounding box center [564, 510] width 36 height 16
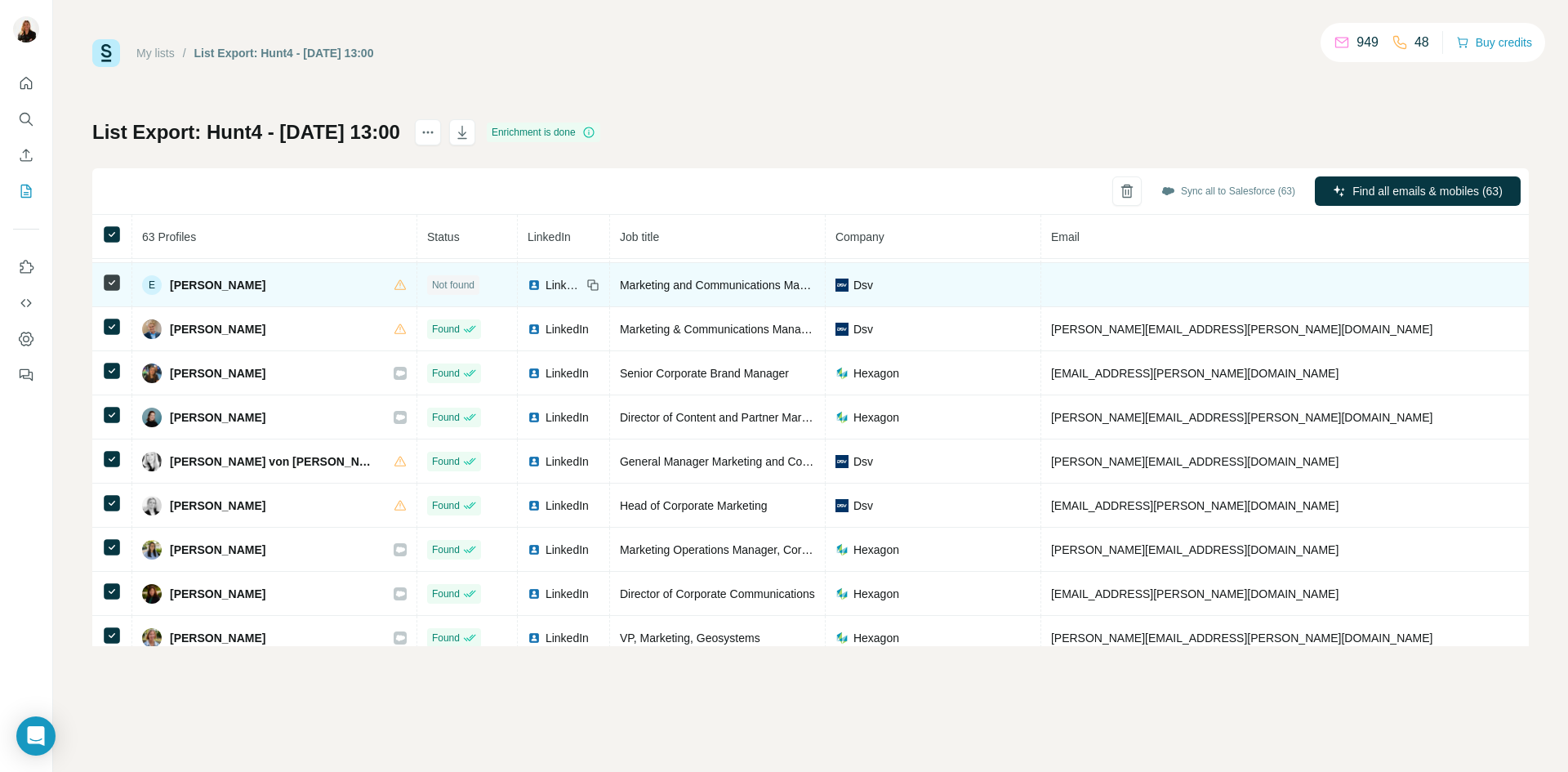
scroll to position [817, 0]
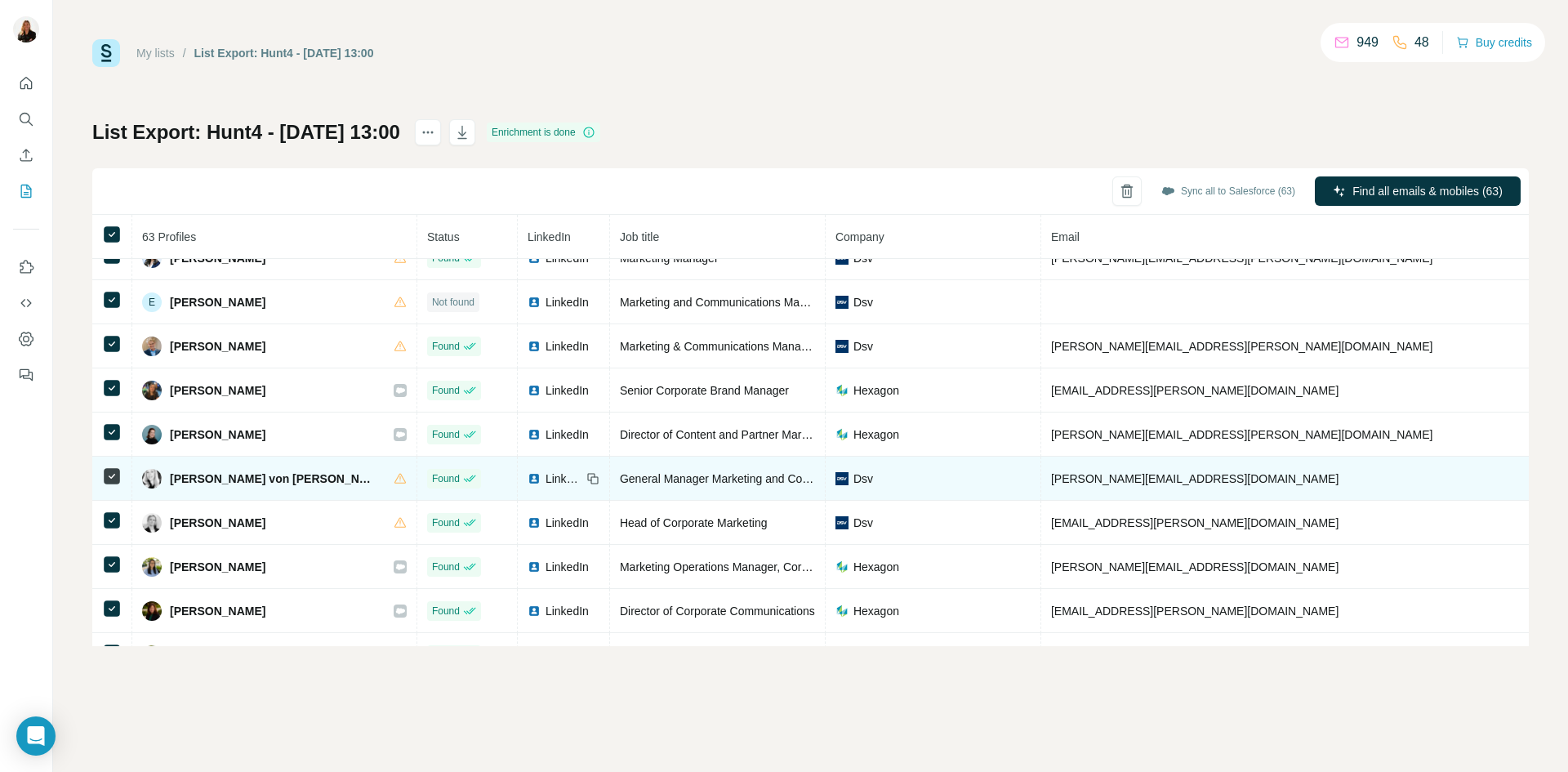
click at [528, 483] on div "LinkedIn" at bounding box center [555, 479] width 54 height 16
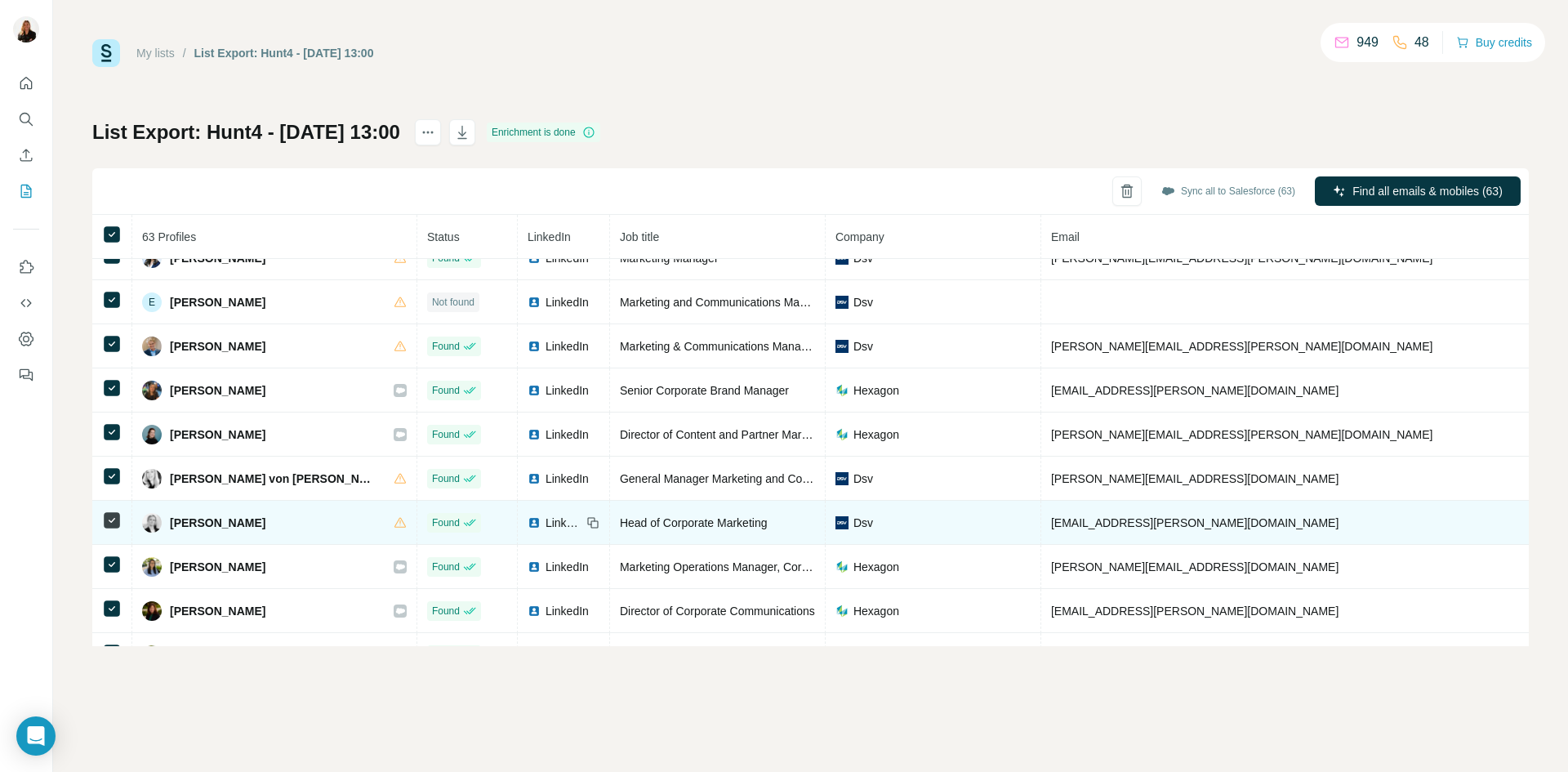
click at [546, 522] on span "LinkedIn" at bounding box center [564, 522] width 36 height 16
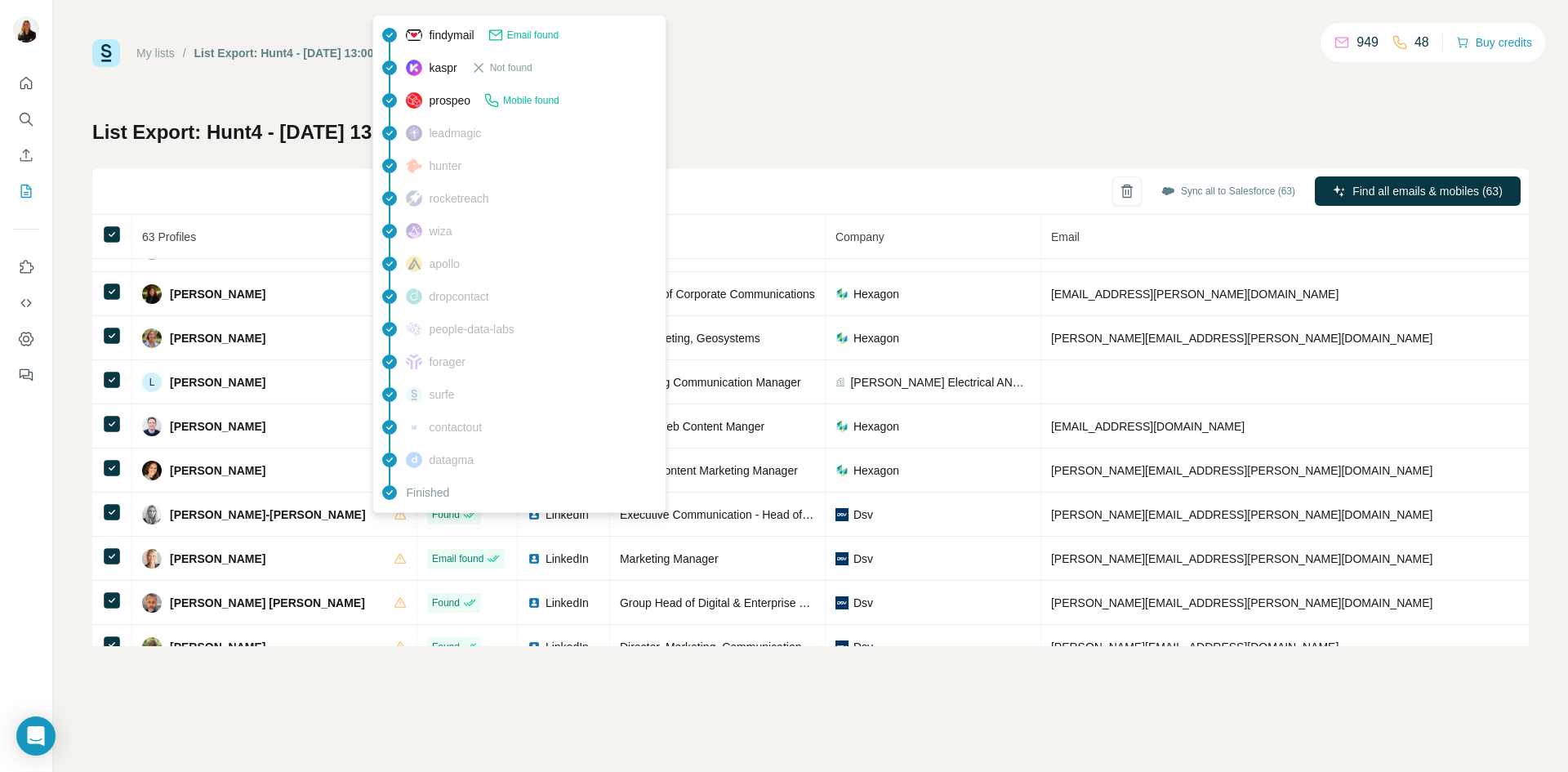
scroll to position [1226, 0]
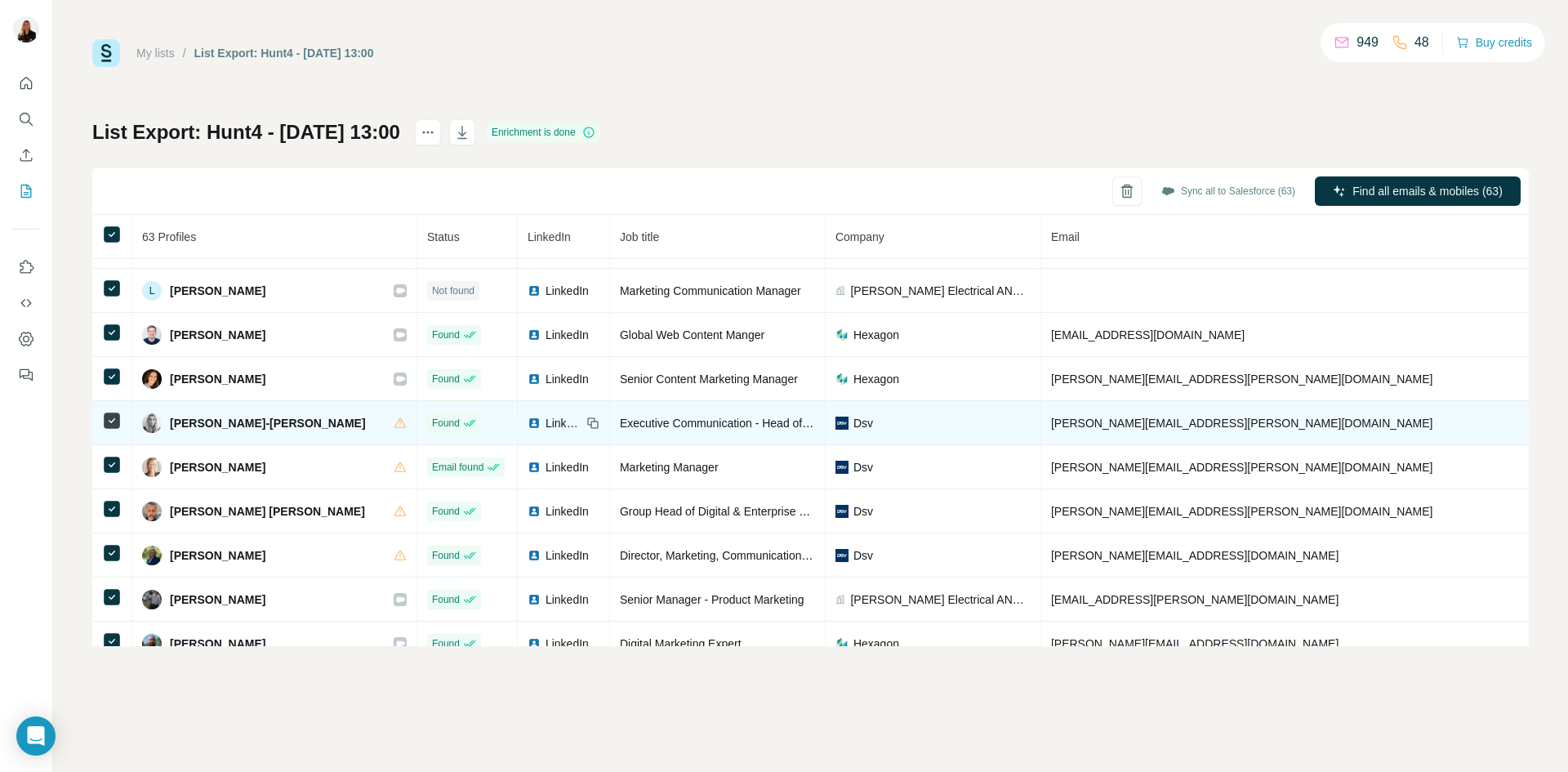
click at [546, 428] on span "LinkedIn" at bounding box center [564, 423] width 36 height 16
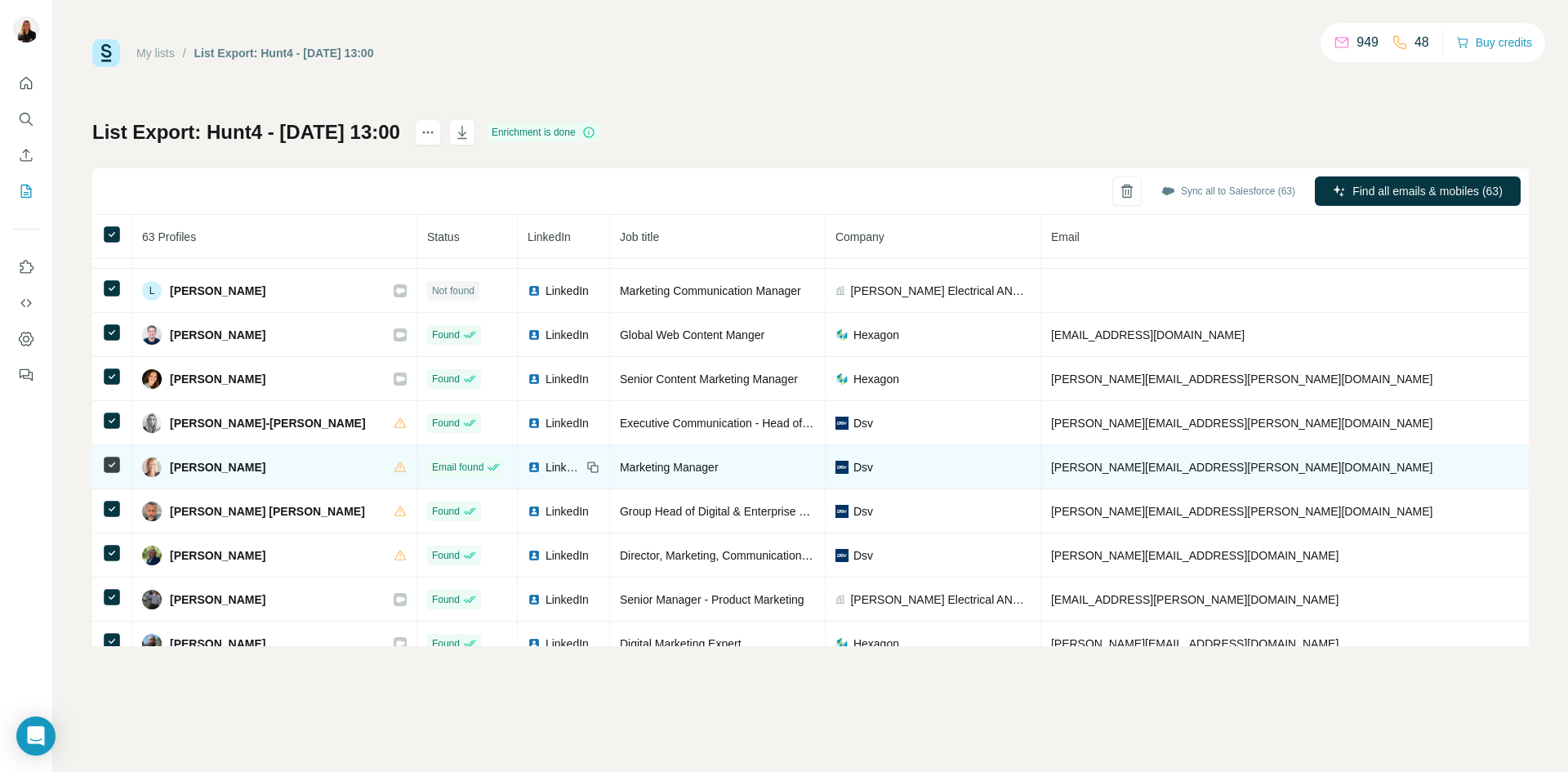
click at [546, 467] on span "LinkedIn" at bounding box center [564, 467] width 36 height 16
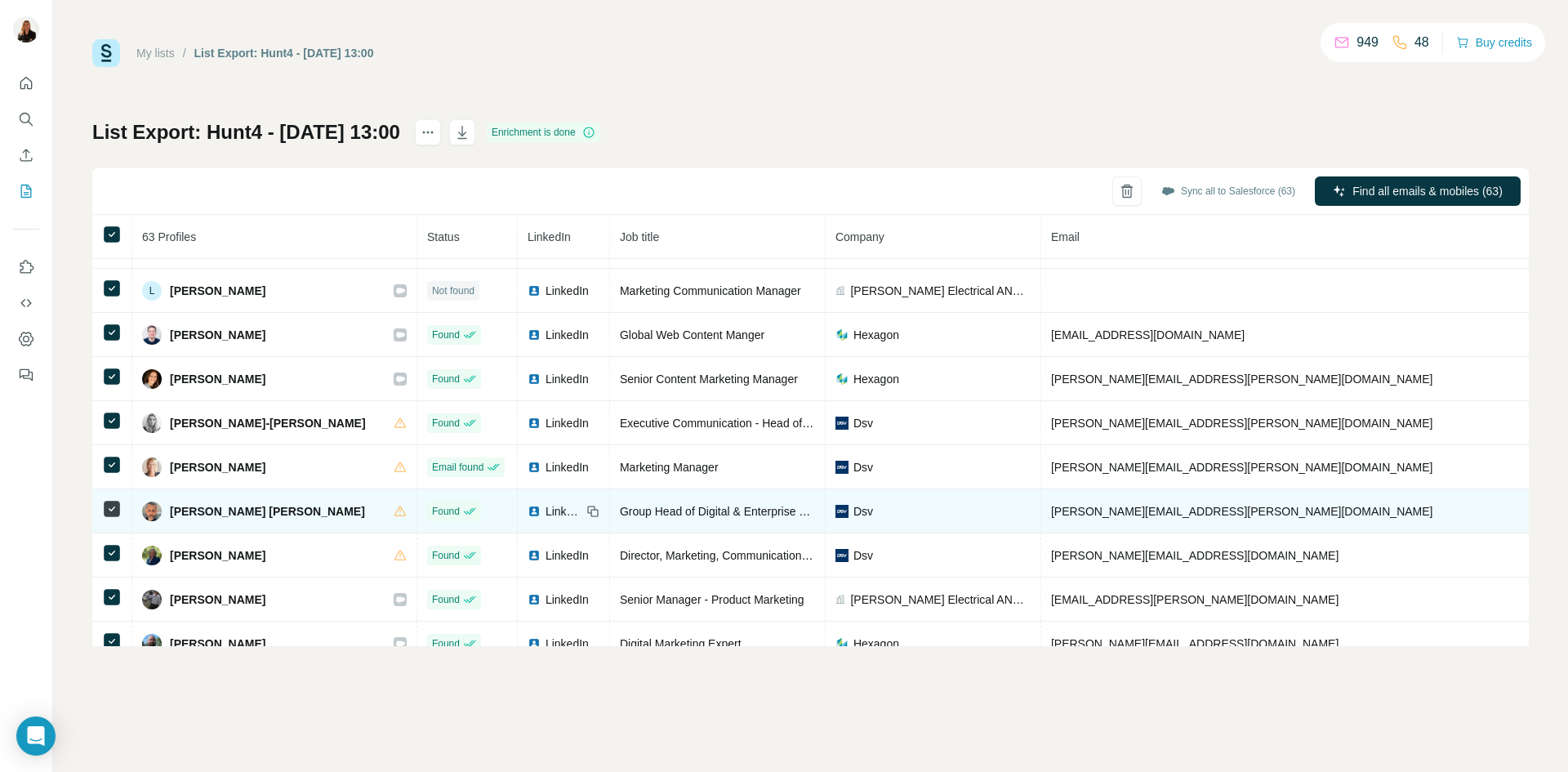
click at [546, 513] on span "LinkedIn" at bounding box center [564, 511] width 36 height 16
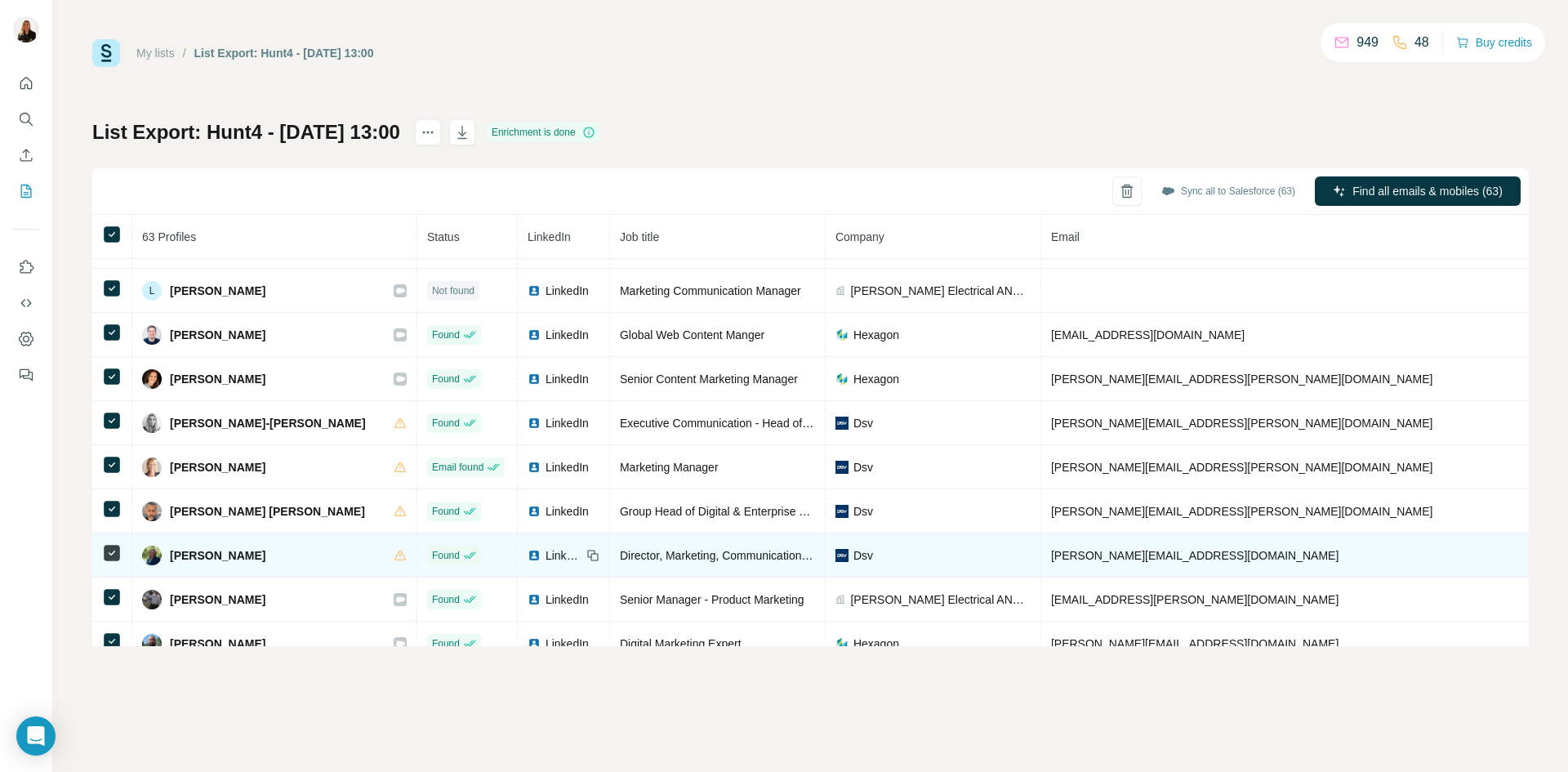
click at [546, 559] on span "LinkedIn" at bounding box center [564, 556] width 36 height 16
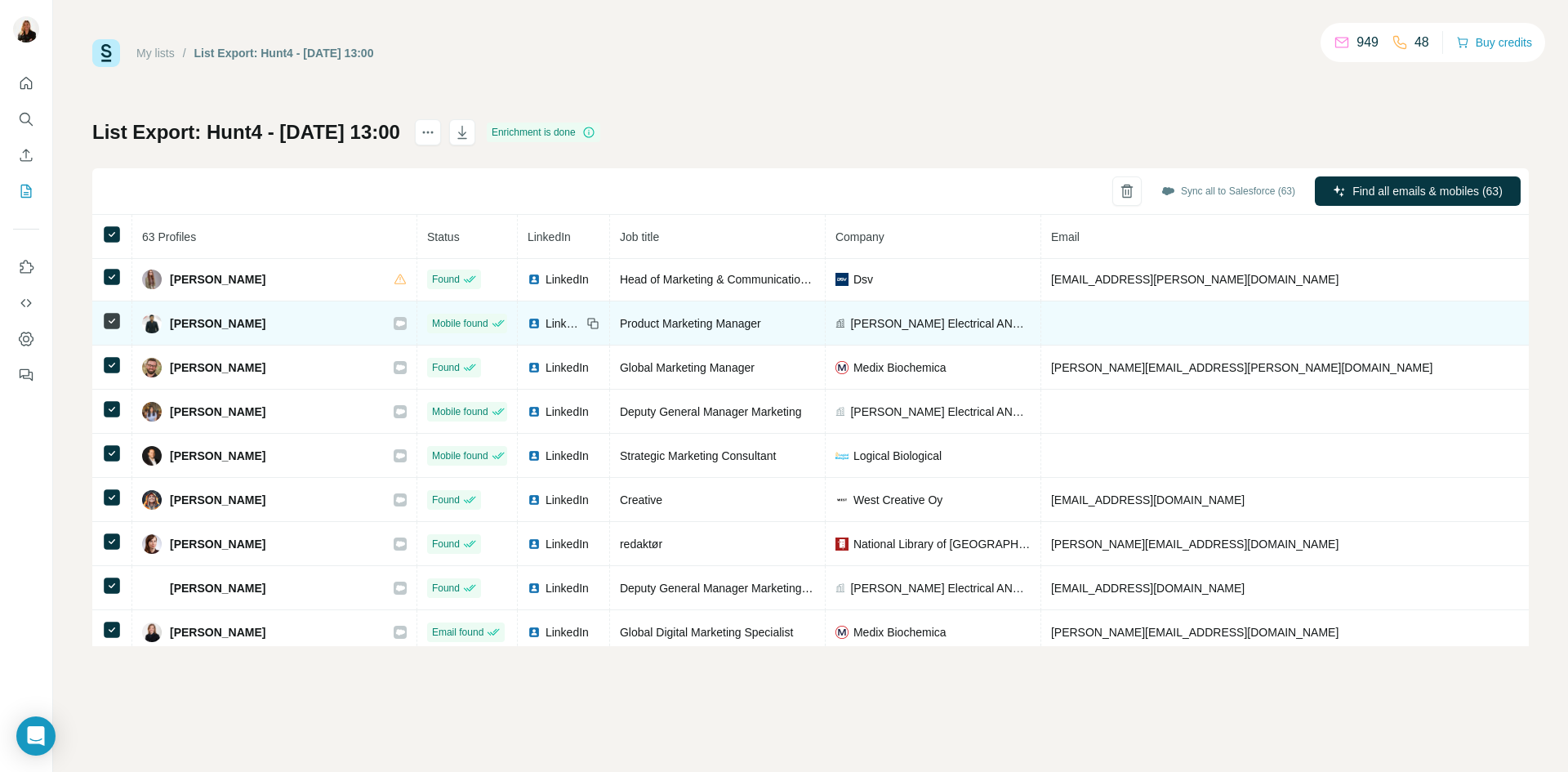
scroll to position [1471, 0]
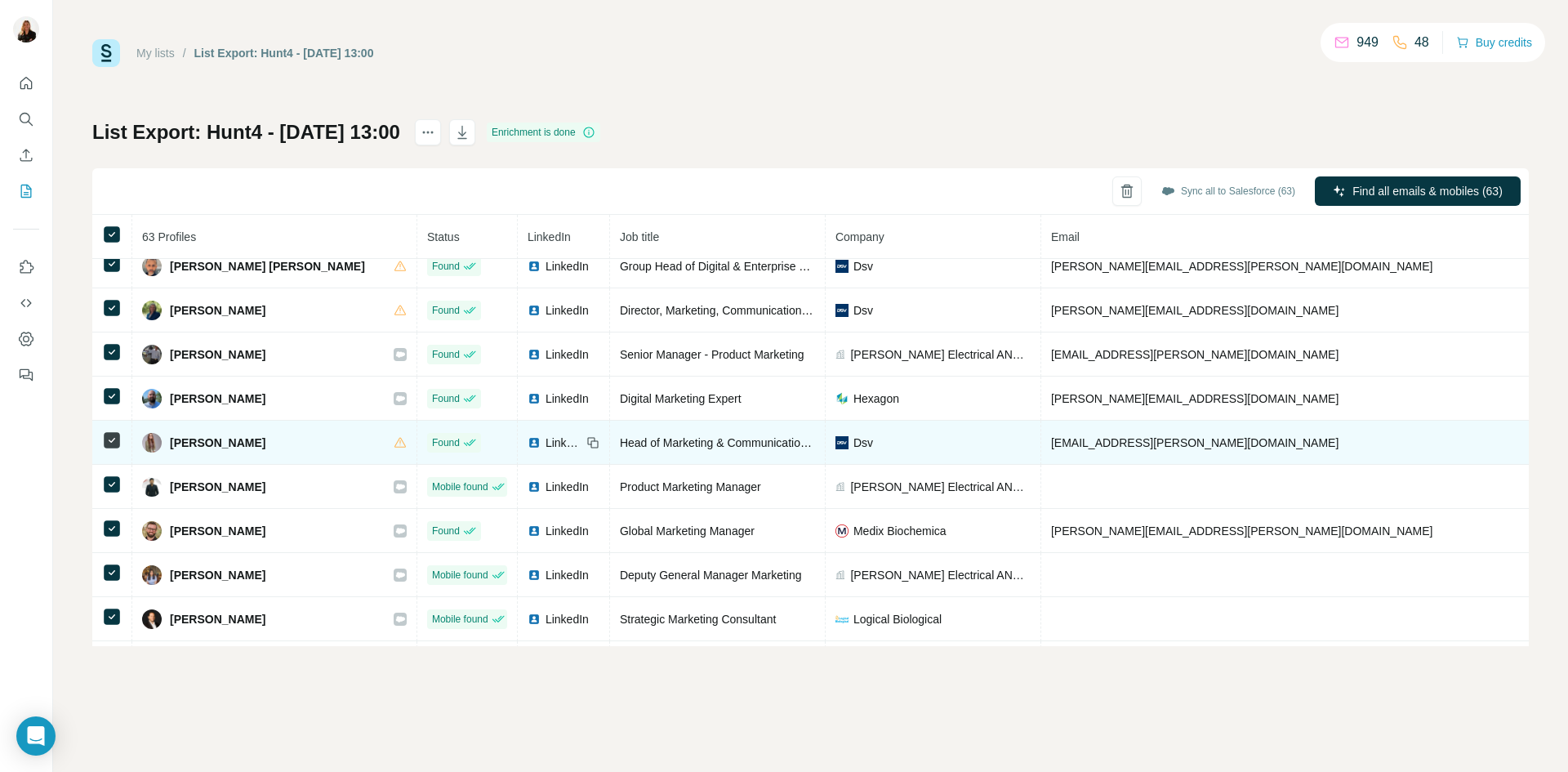
click at [546, 445] on span "LinkedIn" at bounding box center [564, 443] width 36 height 16
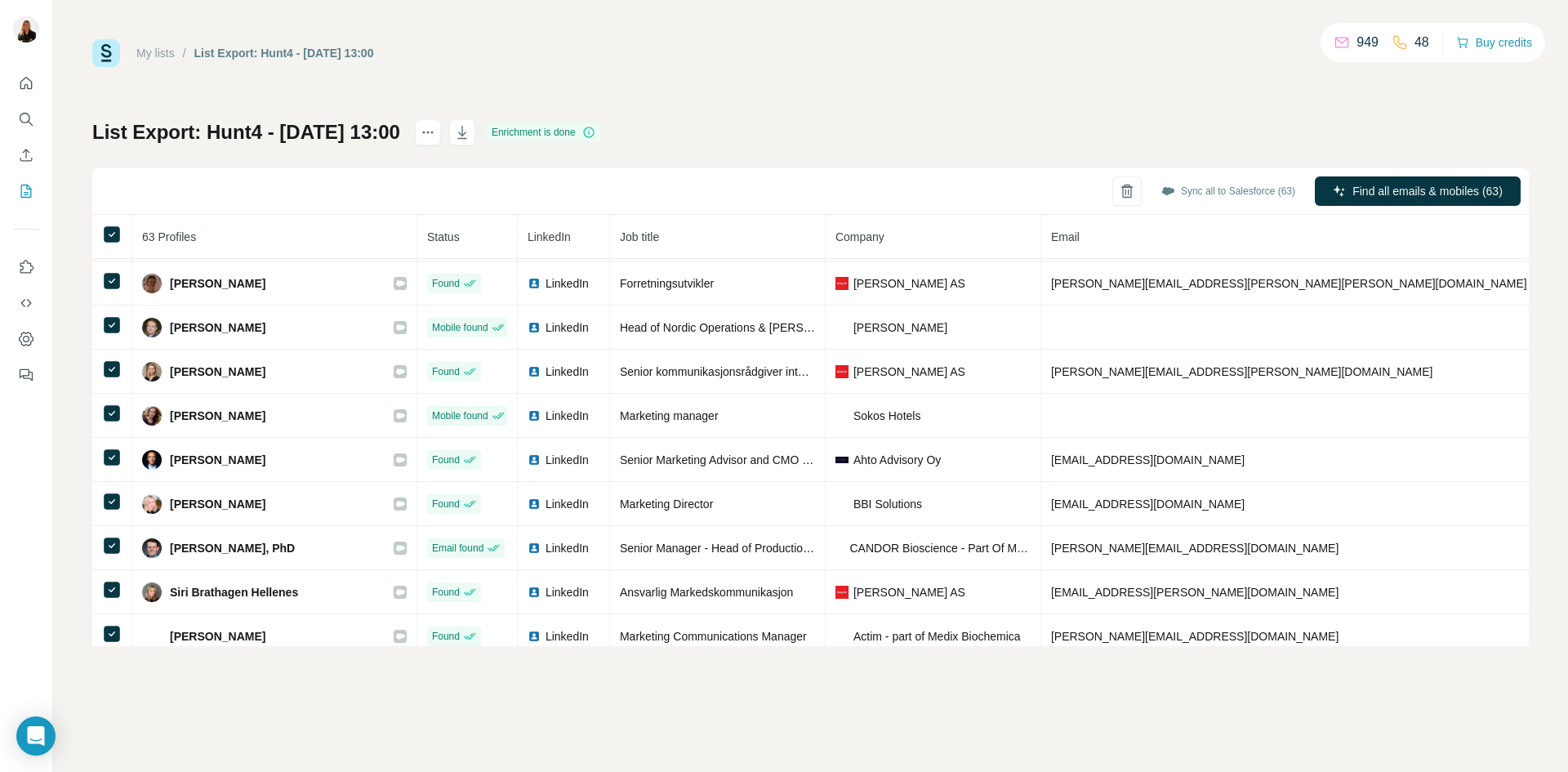
scroll to position [2400, 0]
